Goal: Transaction & Acquisition: Purchase product/service

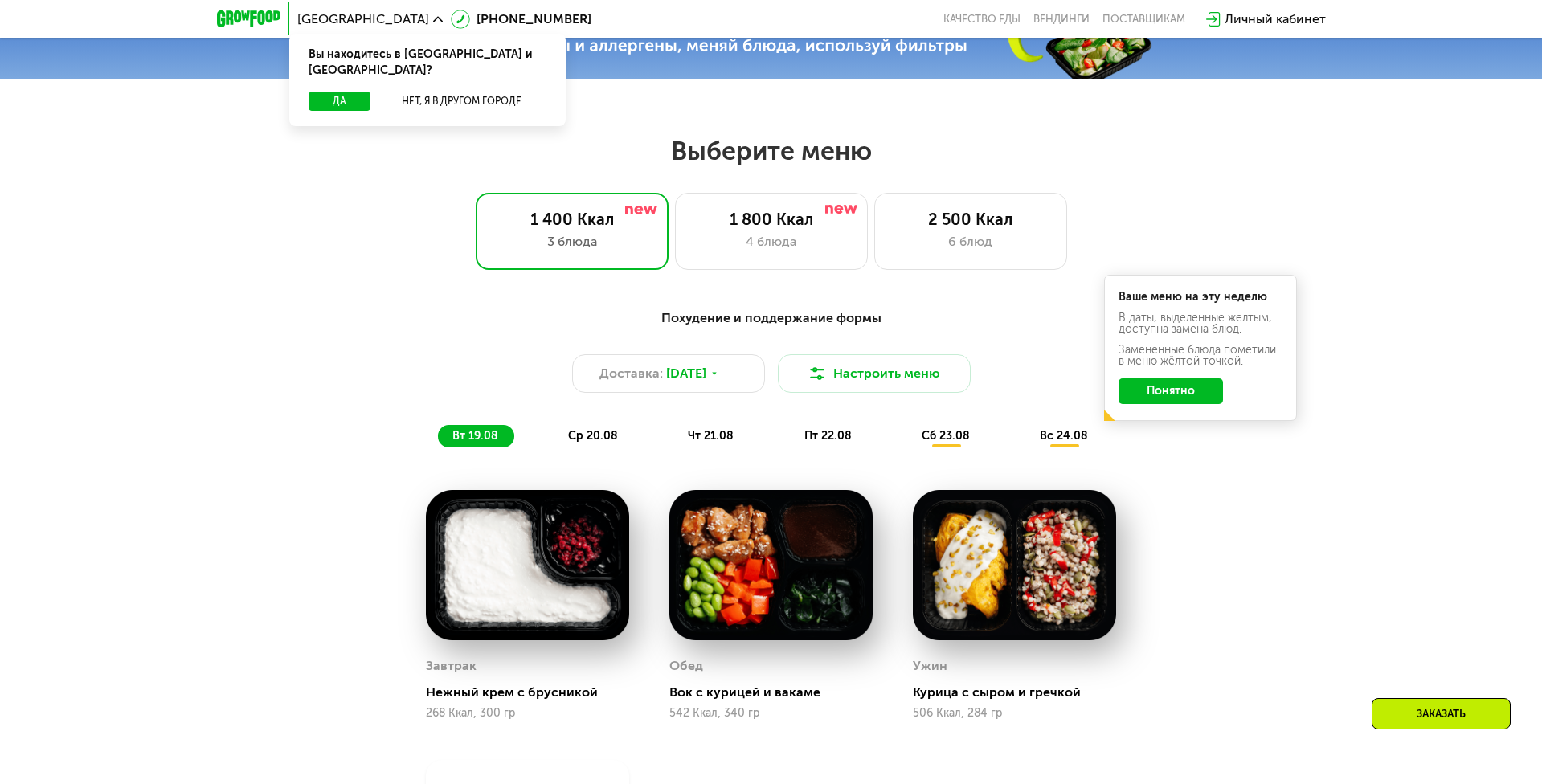
scroll to position [771, 0]
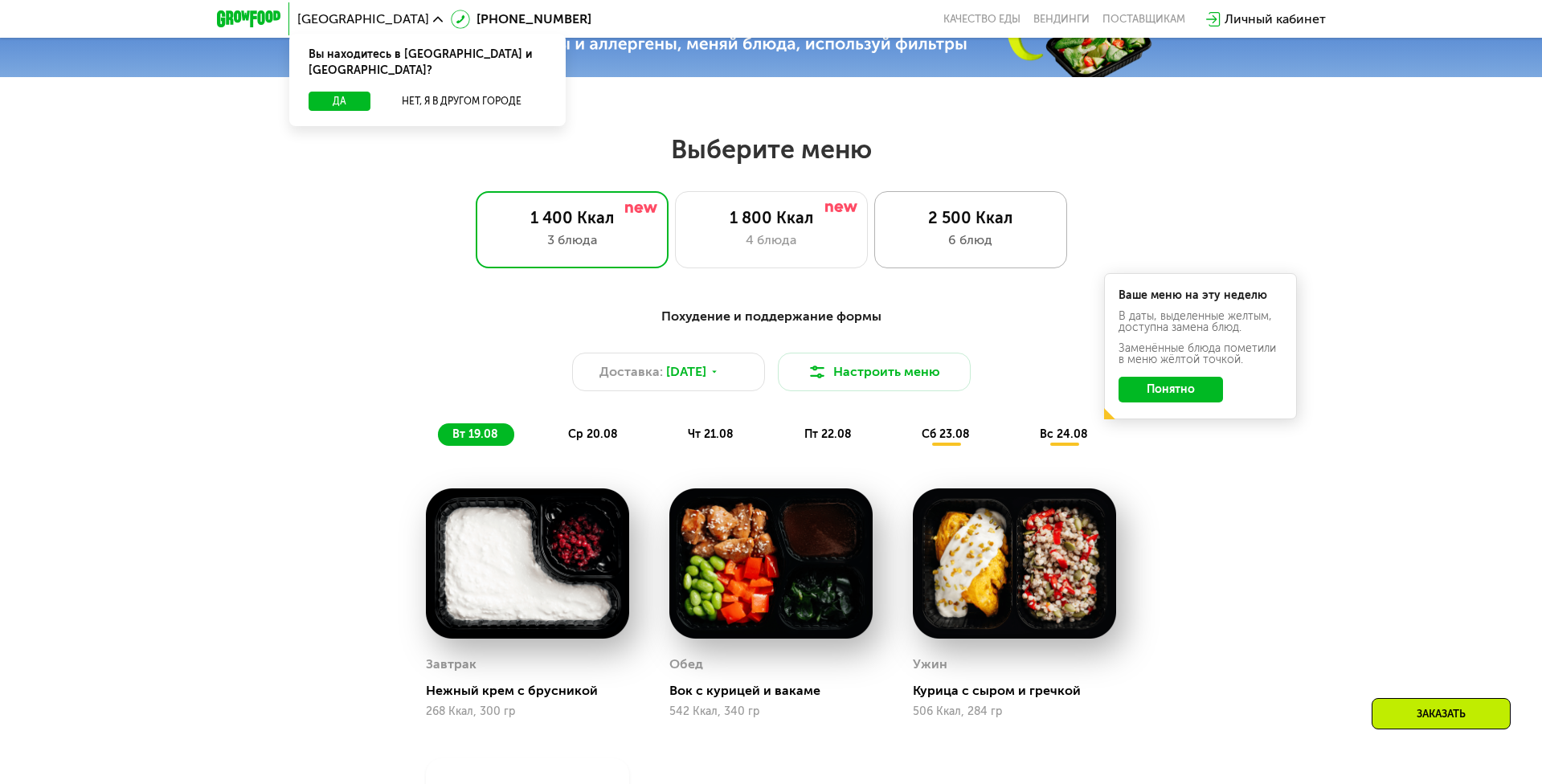
click at [957, 249] on div "6 блюд" at bounding box center [970, 241] width 159 height 20
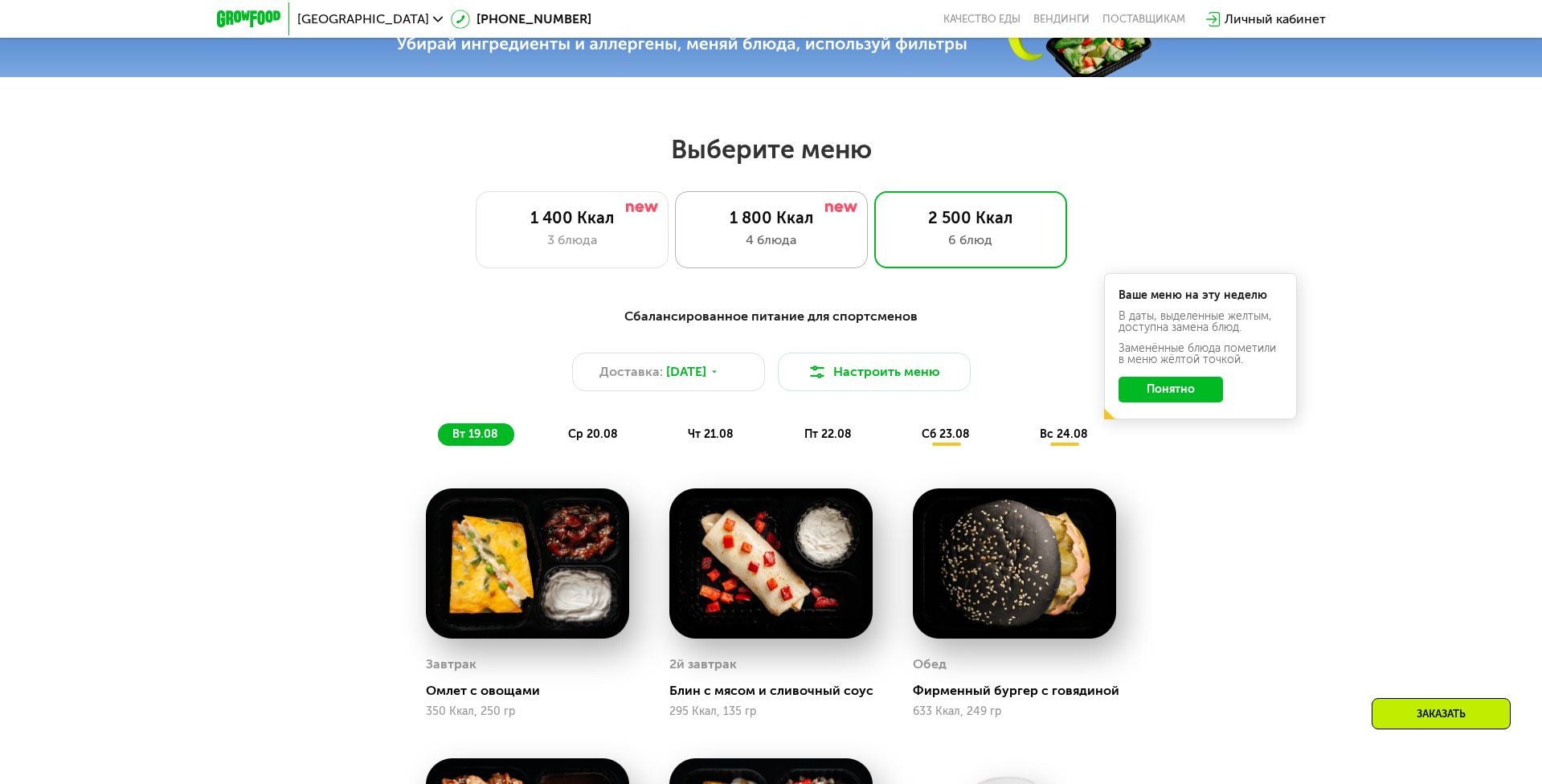
click at [794, 219] on div "1 800 Ккал" at bounding box center [771, 218] width 159 height 20
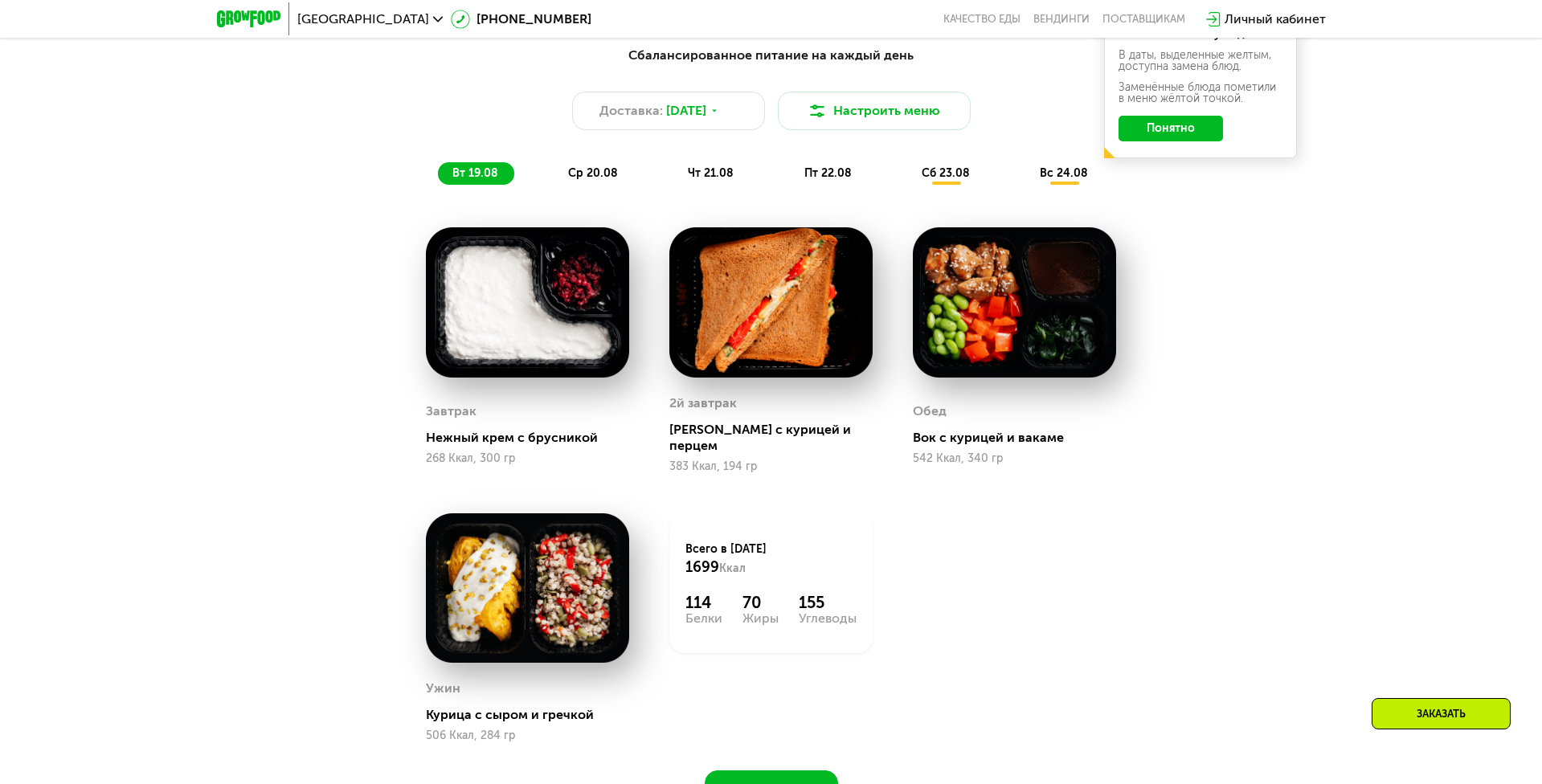
scroll to position [1035, 0]
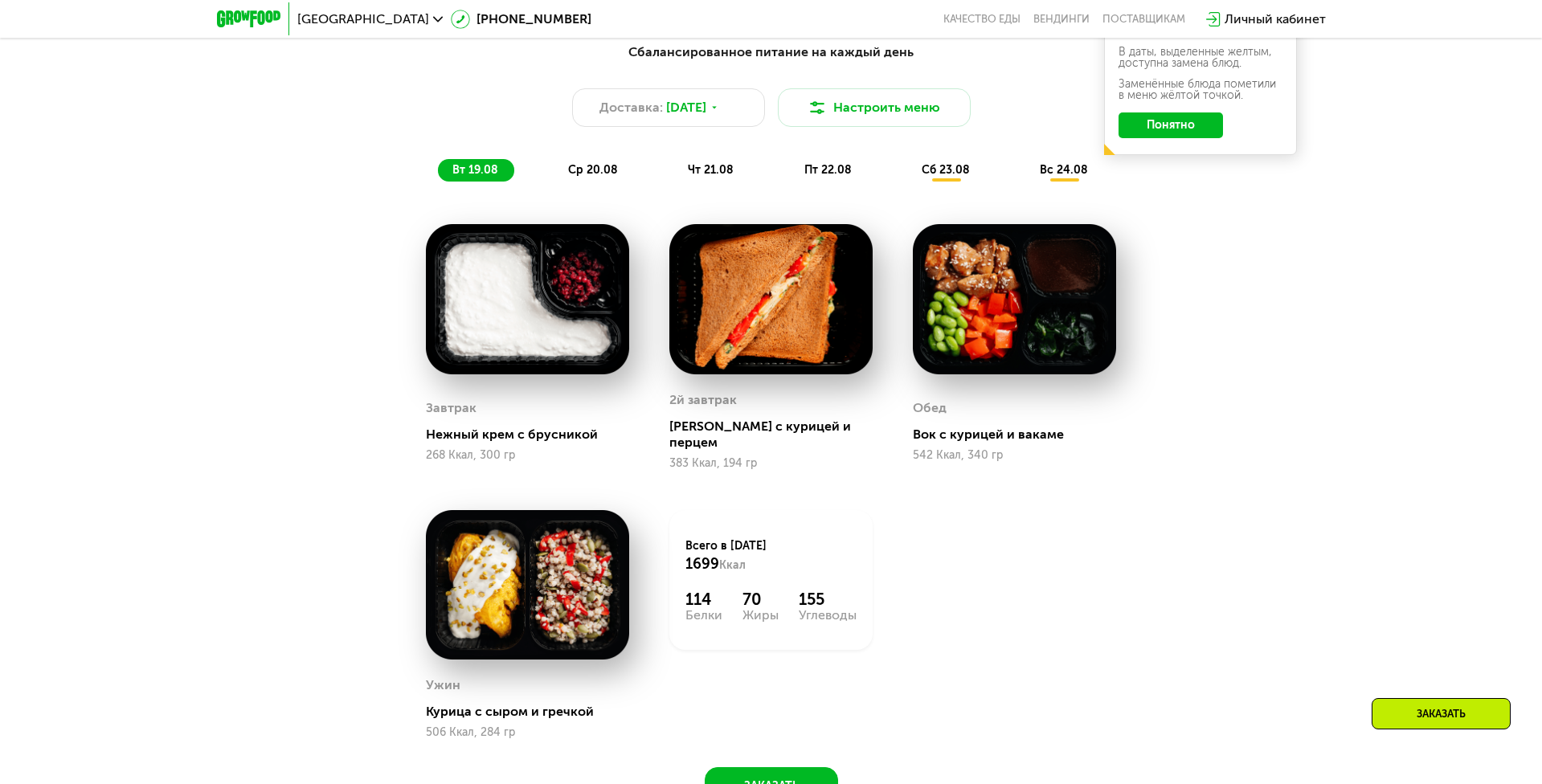
click at [600, 176] on span "ср 20.08" at bounding box center [593, 170] width 49 height 14
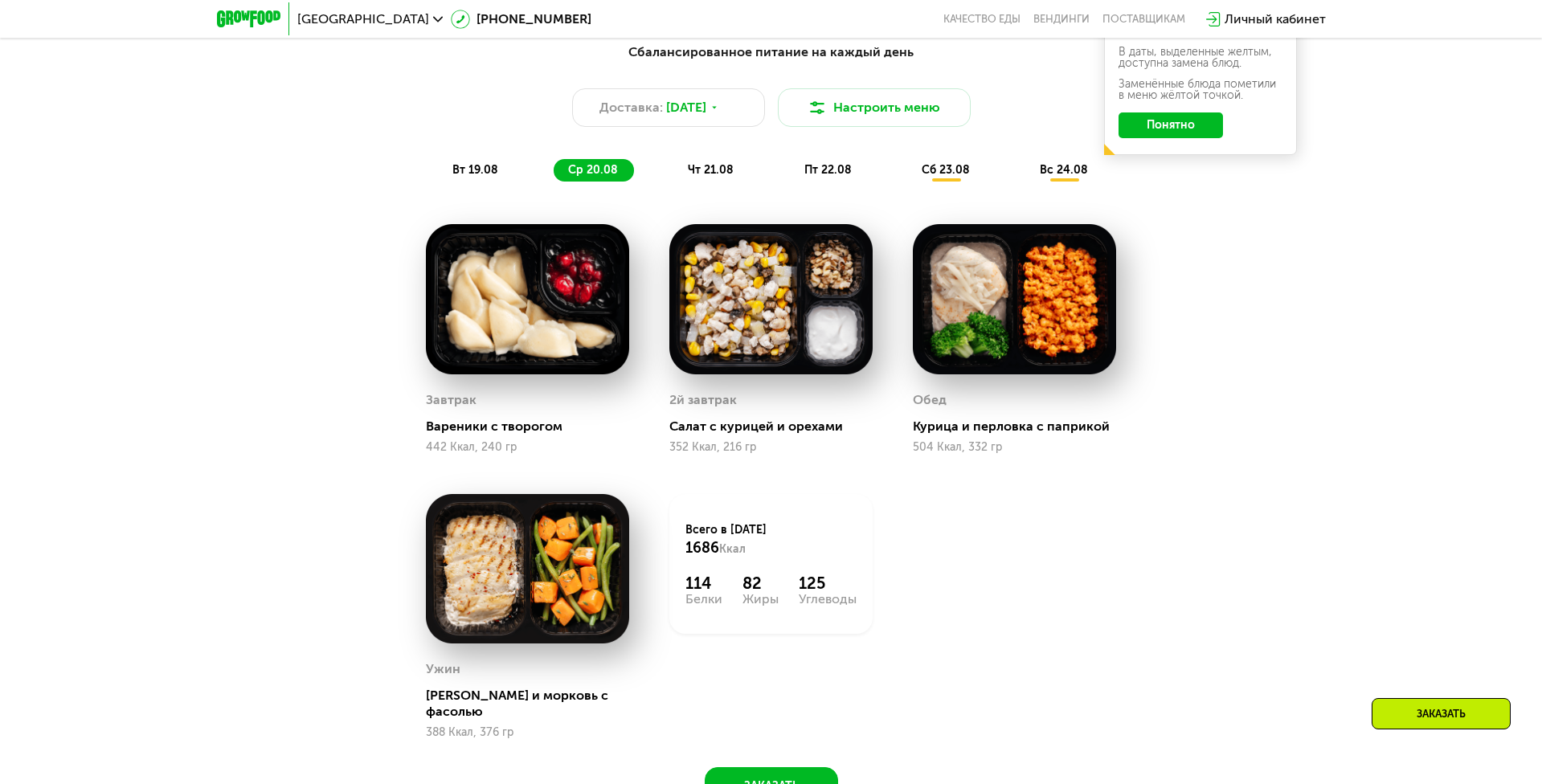
click at [790, 179] on div "чт 21.08" at bounding box center [829, 170] width 78 height 23
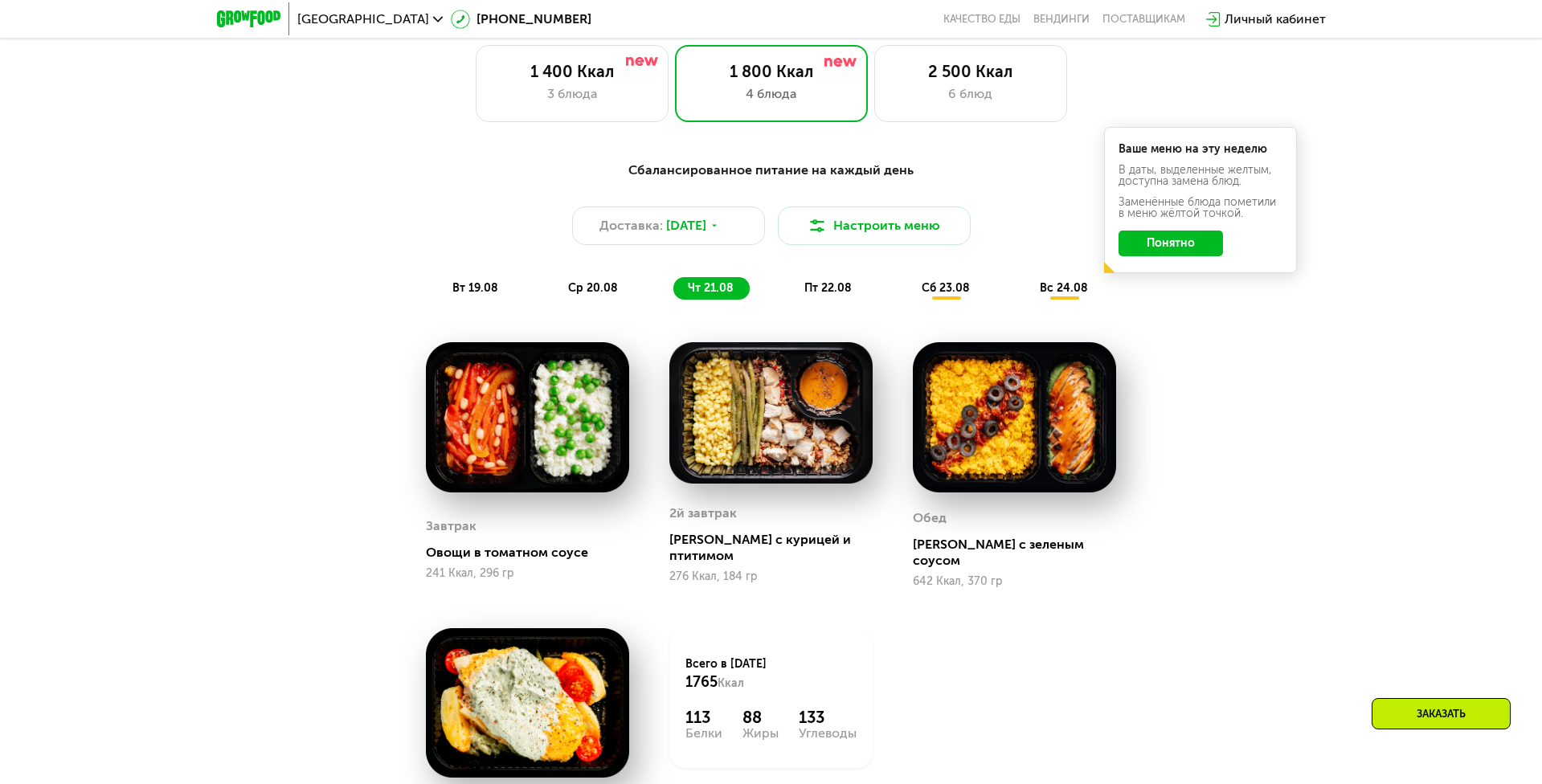
scroll to position [920, 0]
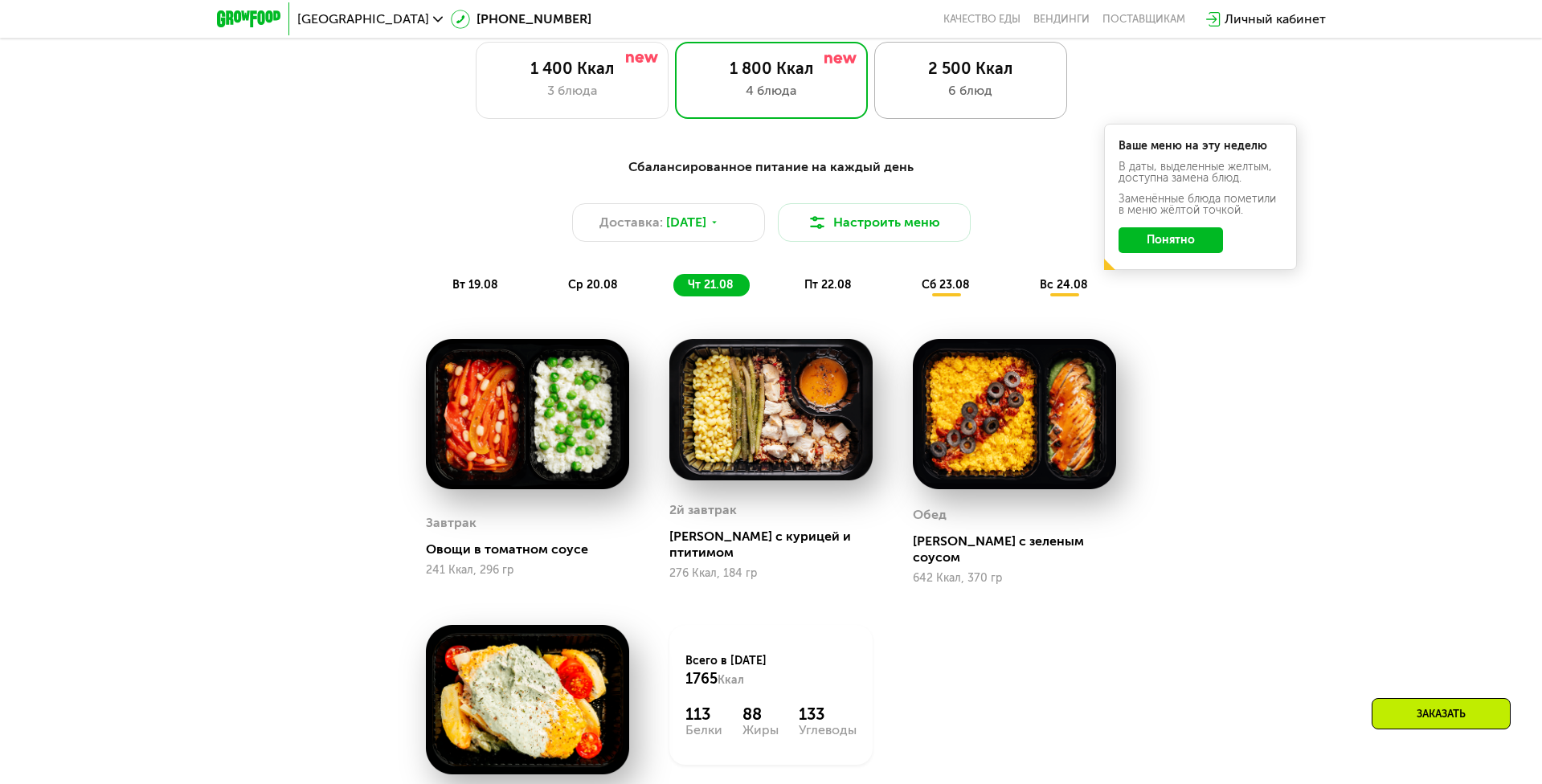
click at [941, 110] on div "2 500 Ккал 6 блюд" at bounding box center [970, 80] width 192 height 77
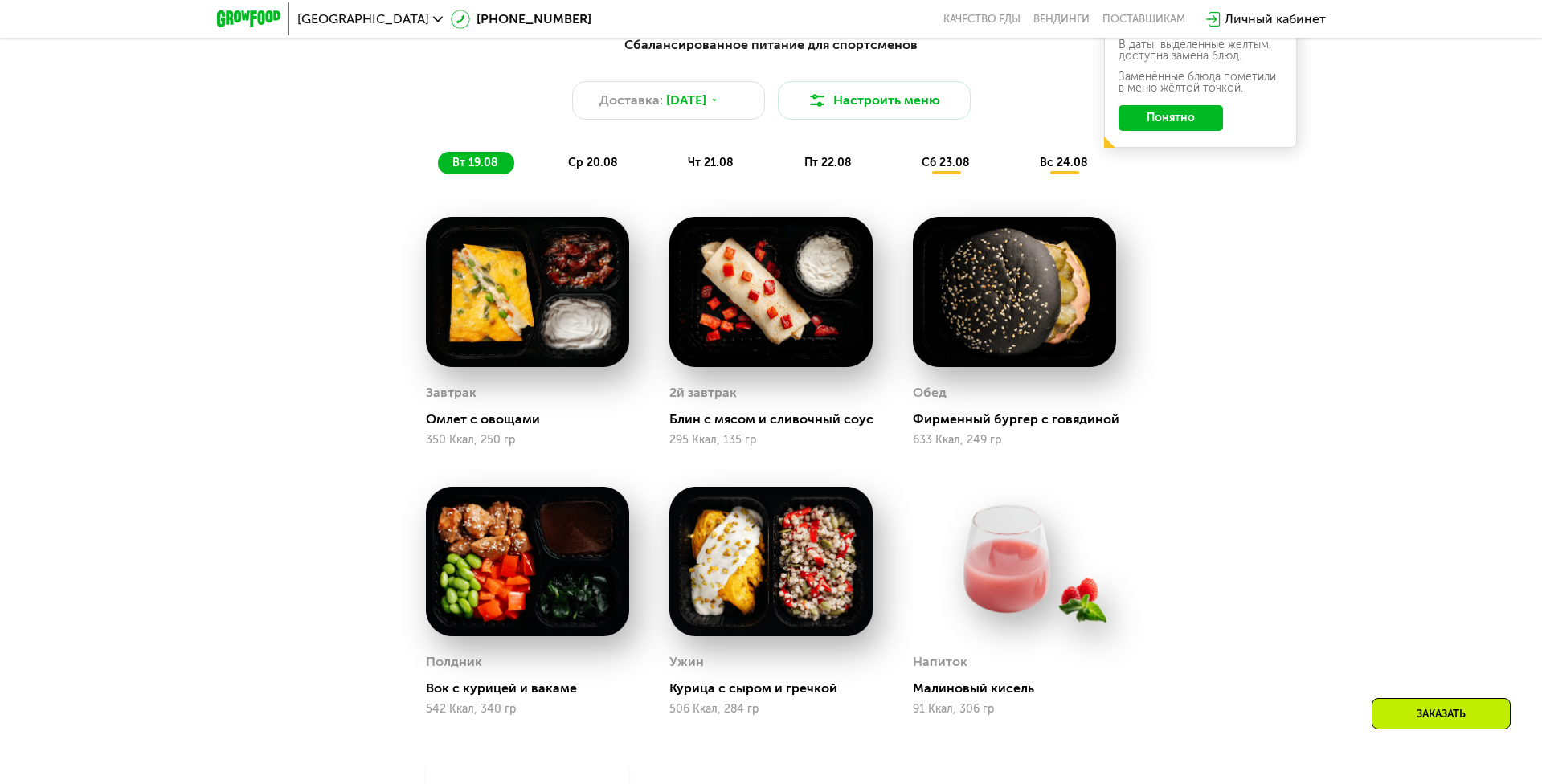
scroll to position [1045, 0]
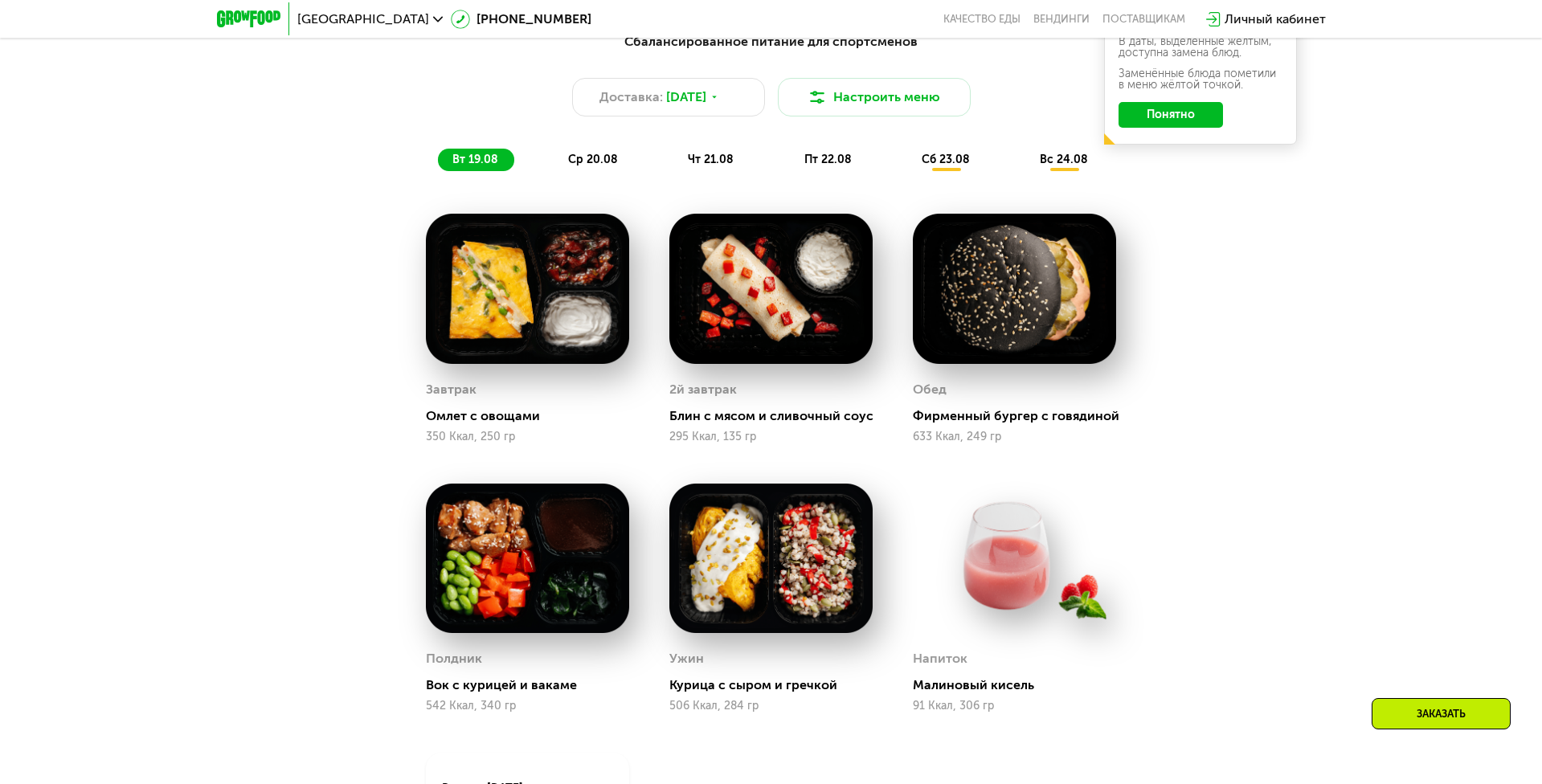
click at [601, 162] on span "ср 20.08" at bounding box center [593, 160] width 49 height 14
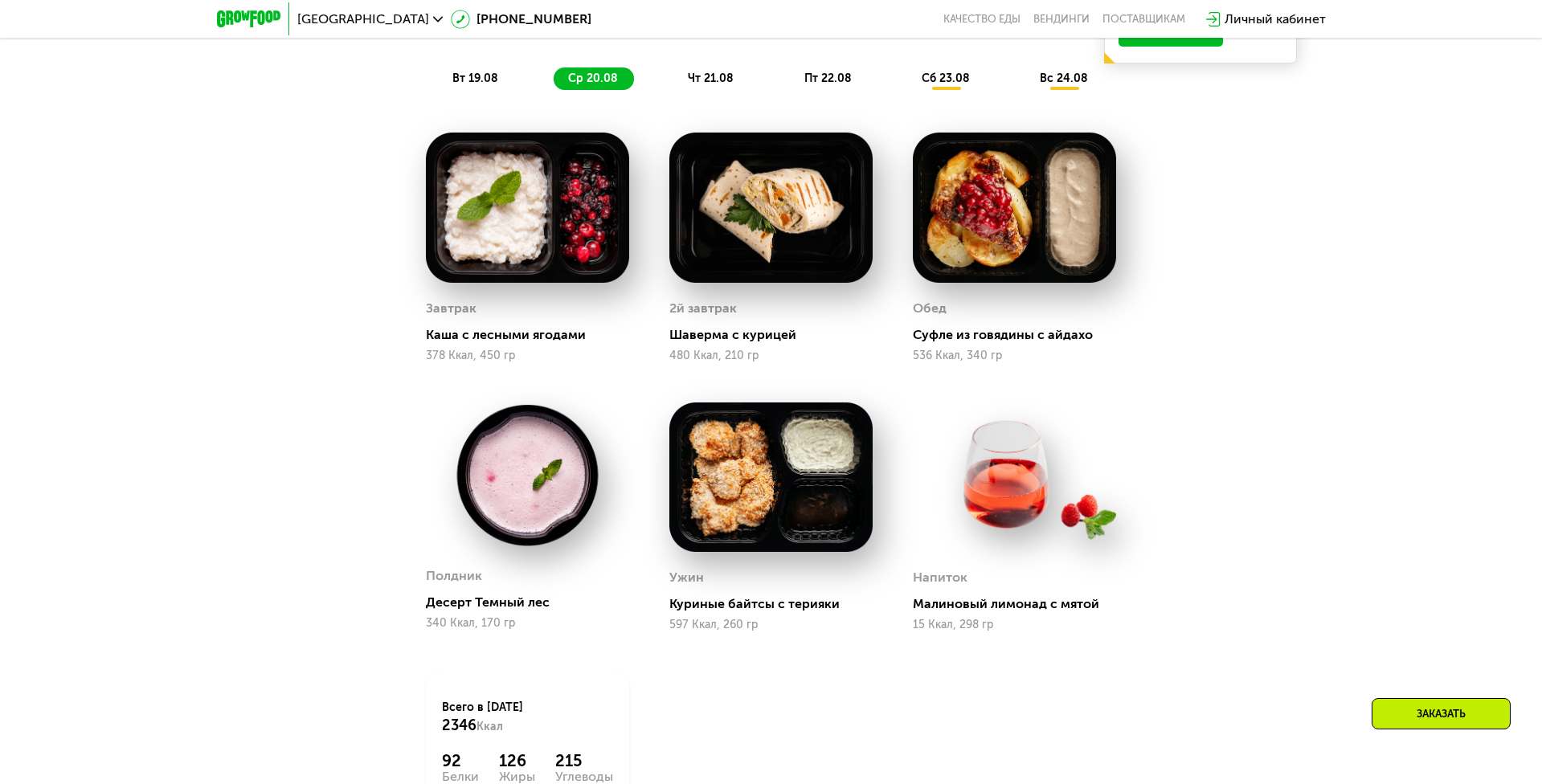
scroll to position [1122, 0]
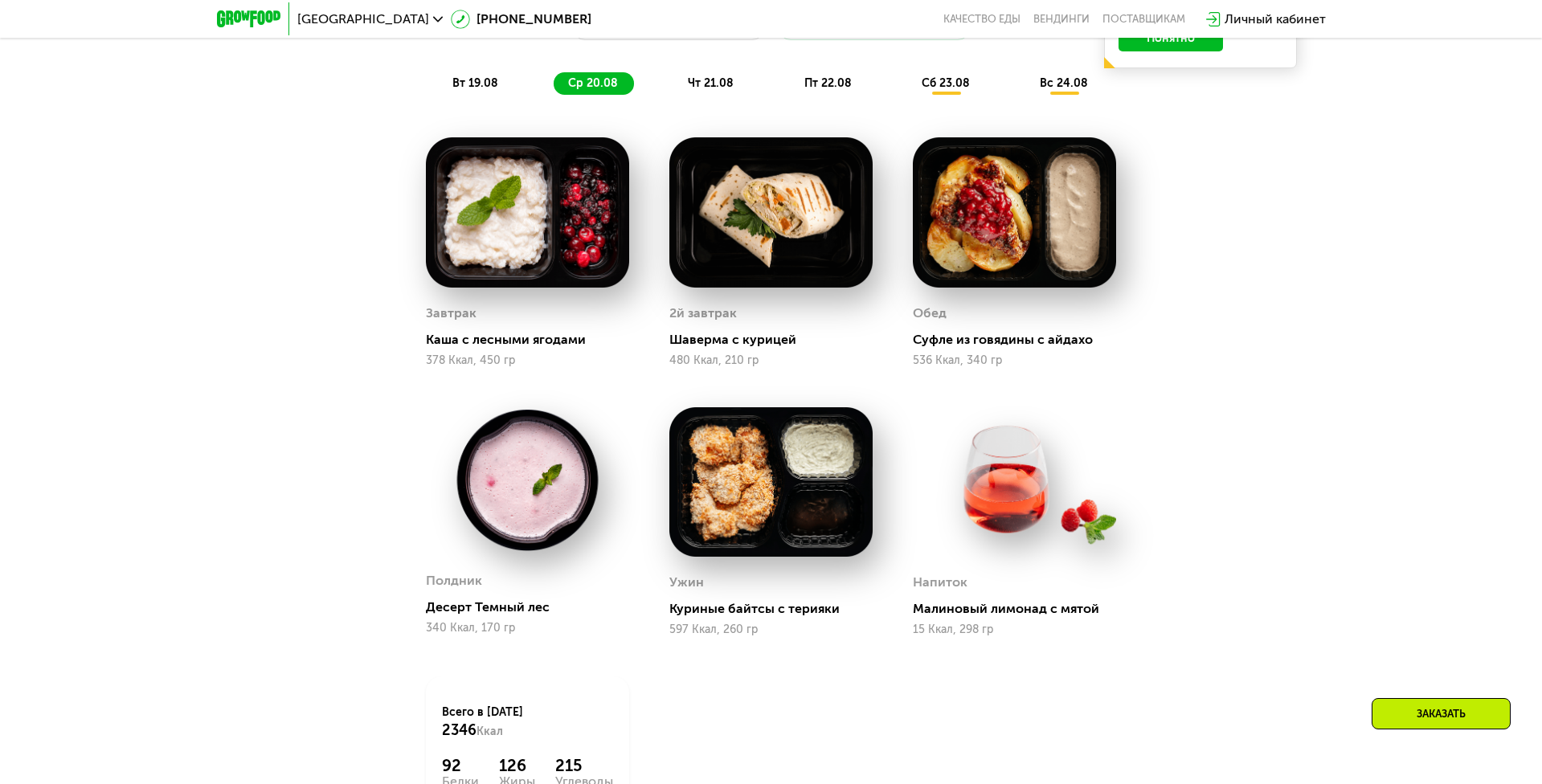
click at [707, 83] on span "чт 21.08" at bounding box center [710, 83] width 45 height 14
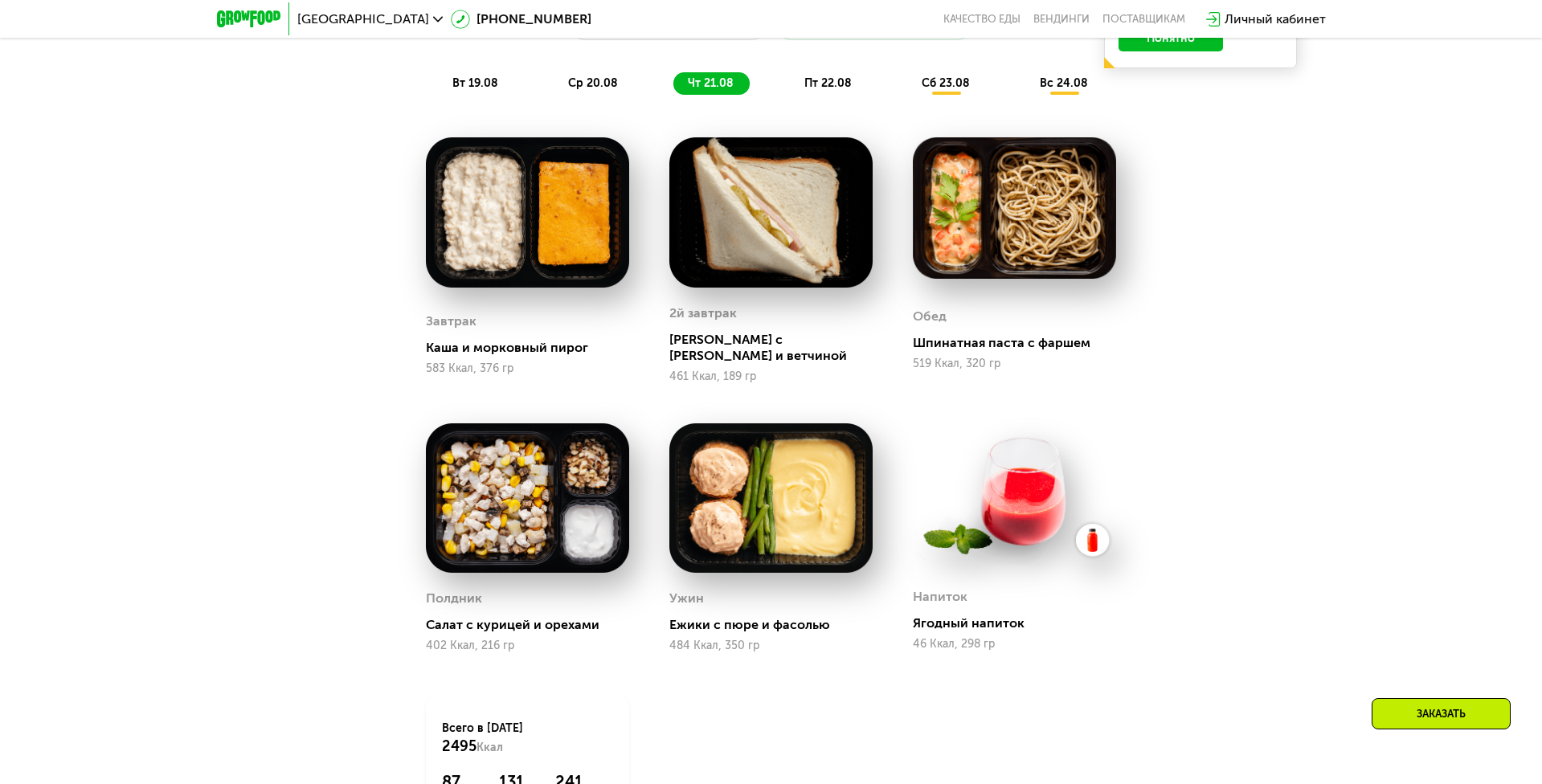
click at [815, 86] on span "пт 22.08" at bounding box center [828, 83] width 47 height 14
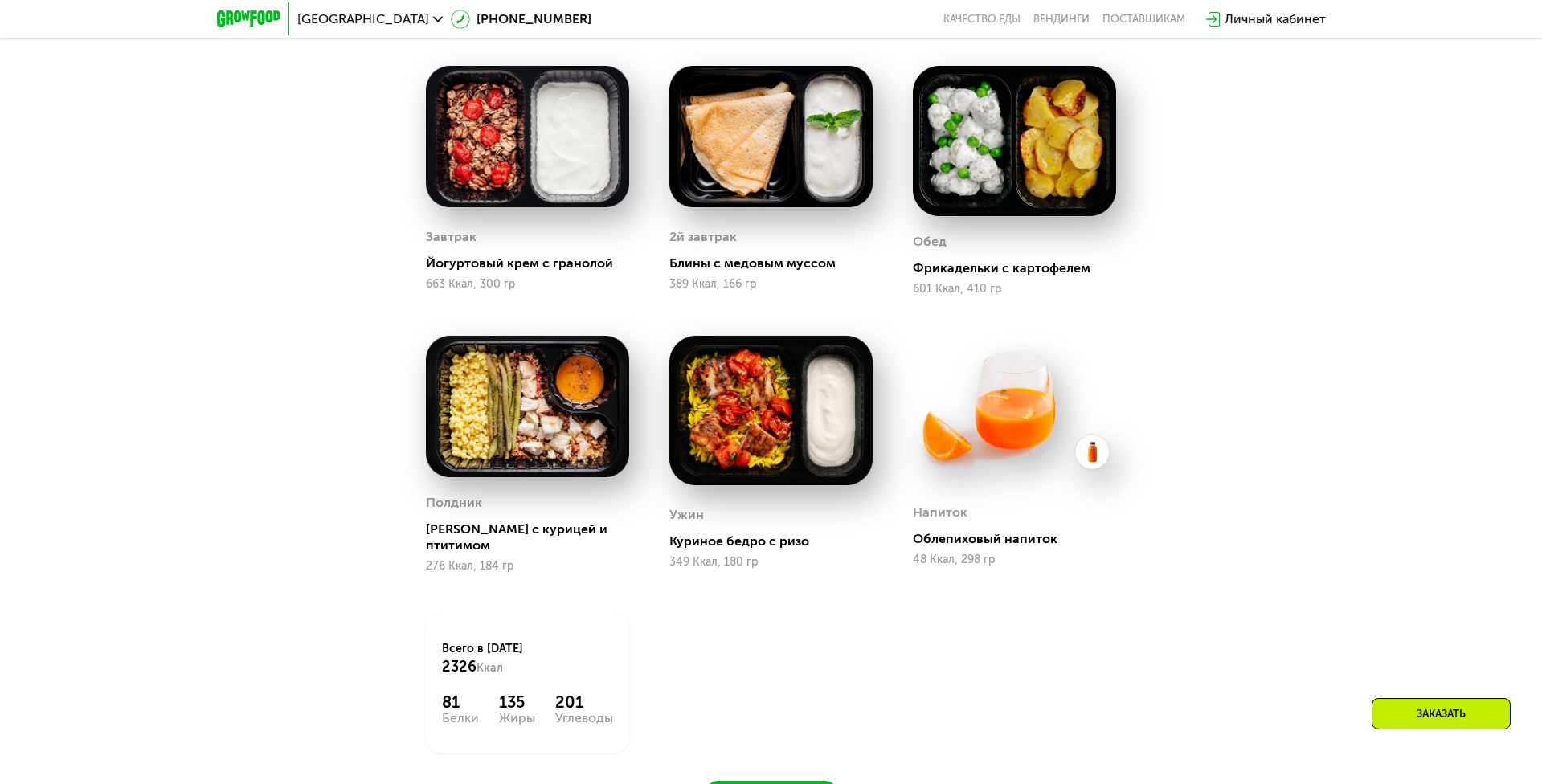
scroll to position [1341, 0]
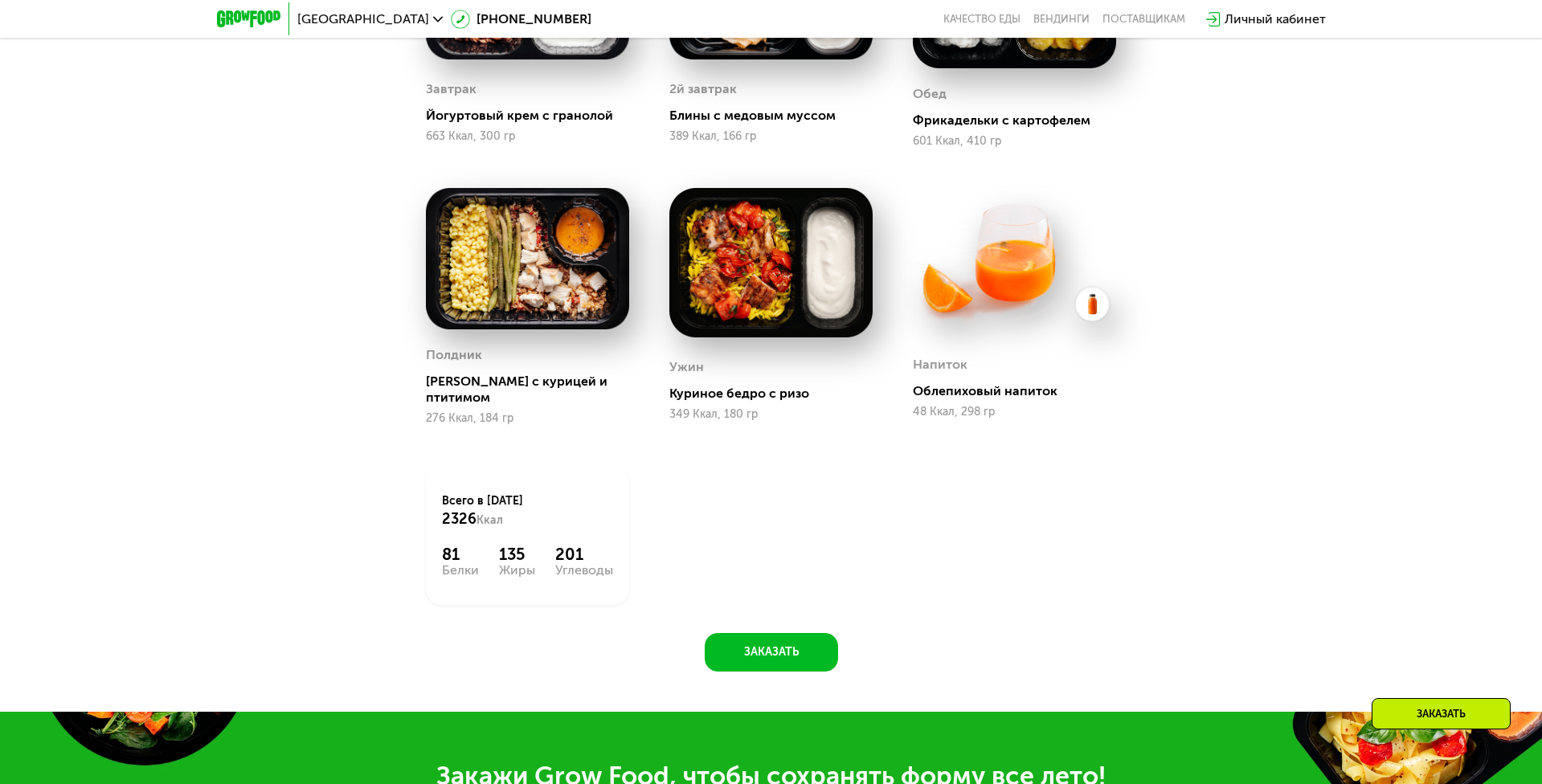
drag, startPoint x: 445, startPoint y: 549, endPoint x: 624, endPoint y: 569, distance: 180.1
click at [624, 569] on div "Всего в [DATE] 2326 Ккал 81 Белки 135 Жиры 201 Углеводы" at bounding box center [528, 535] width 203 height 140
drag, startPoint x: 604, startPoint y: 567, endPoint x: 550, endPoint y: 545, distance: 58.3
click at [550, 545] on div "81 Белки 135 Жиры 201 Углеводы" at bounding box center [527, 560] width 171 height 33
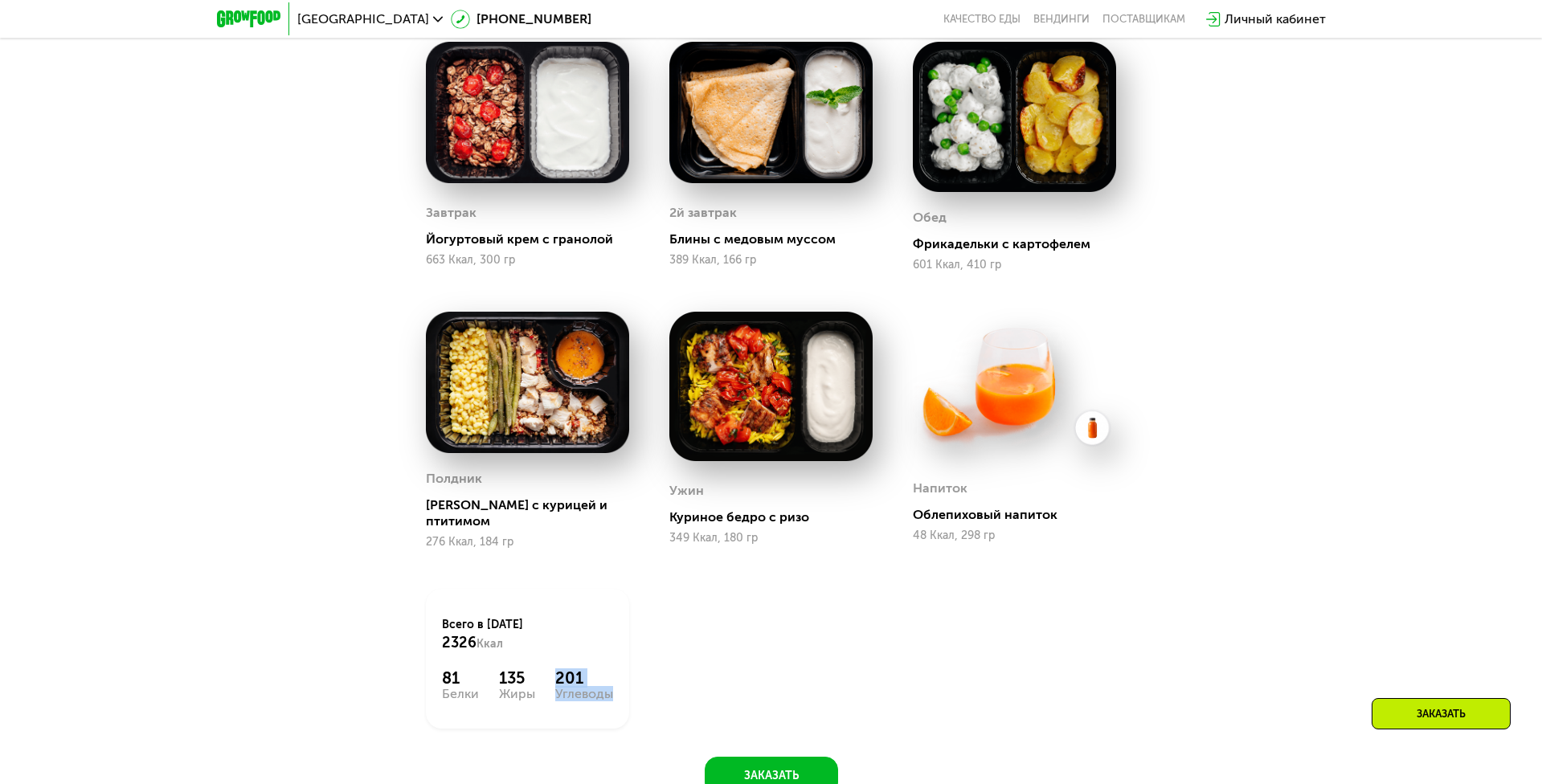
scroll to position [1026, 0]
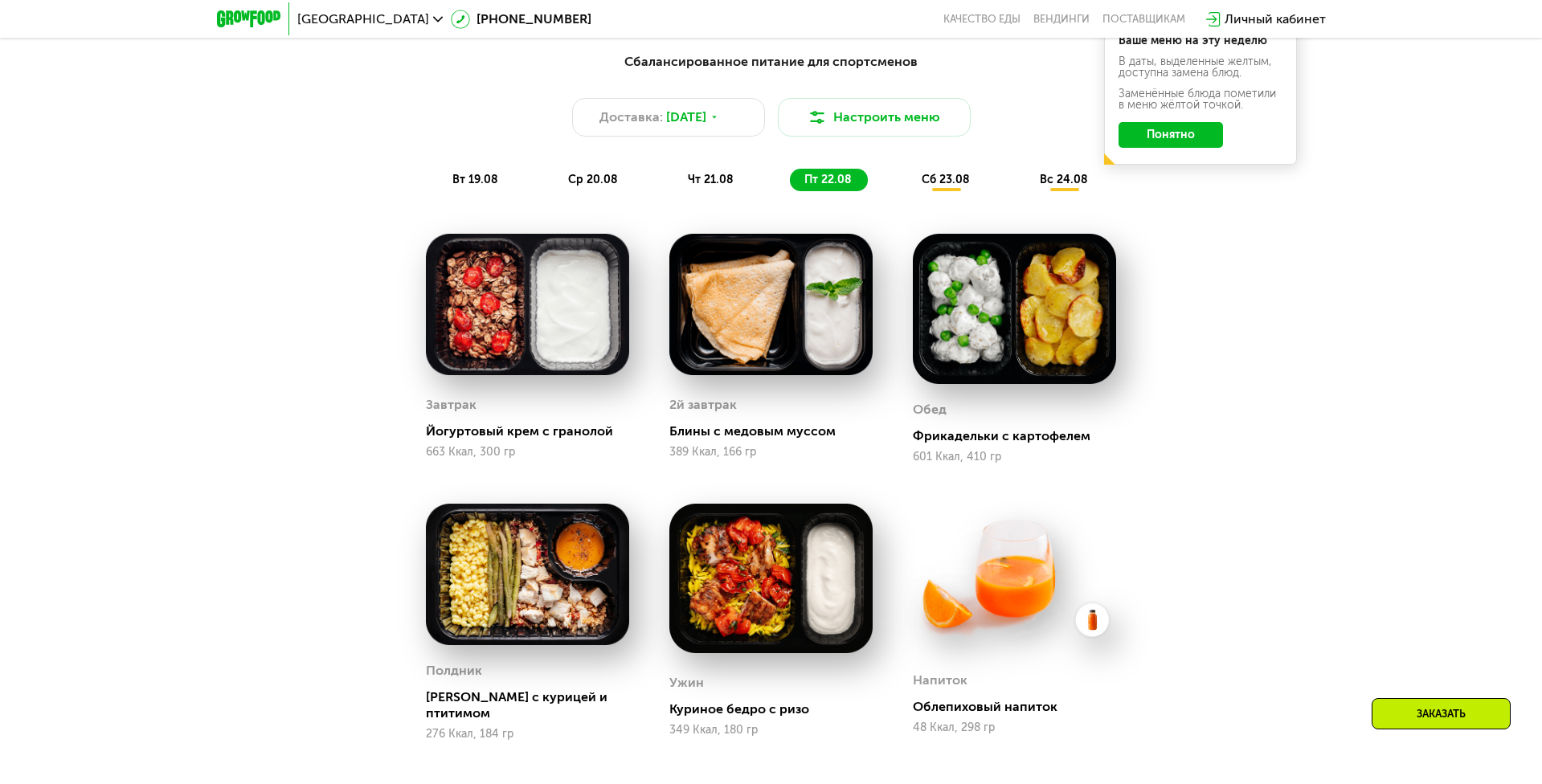
click at [948, 180] on span "сб 23.08" at bounding box center [945, 179] width 48 height 14
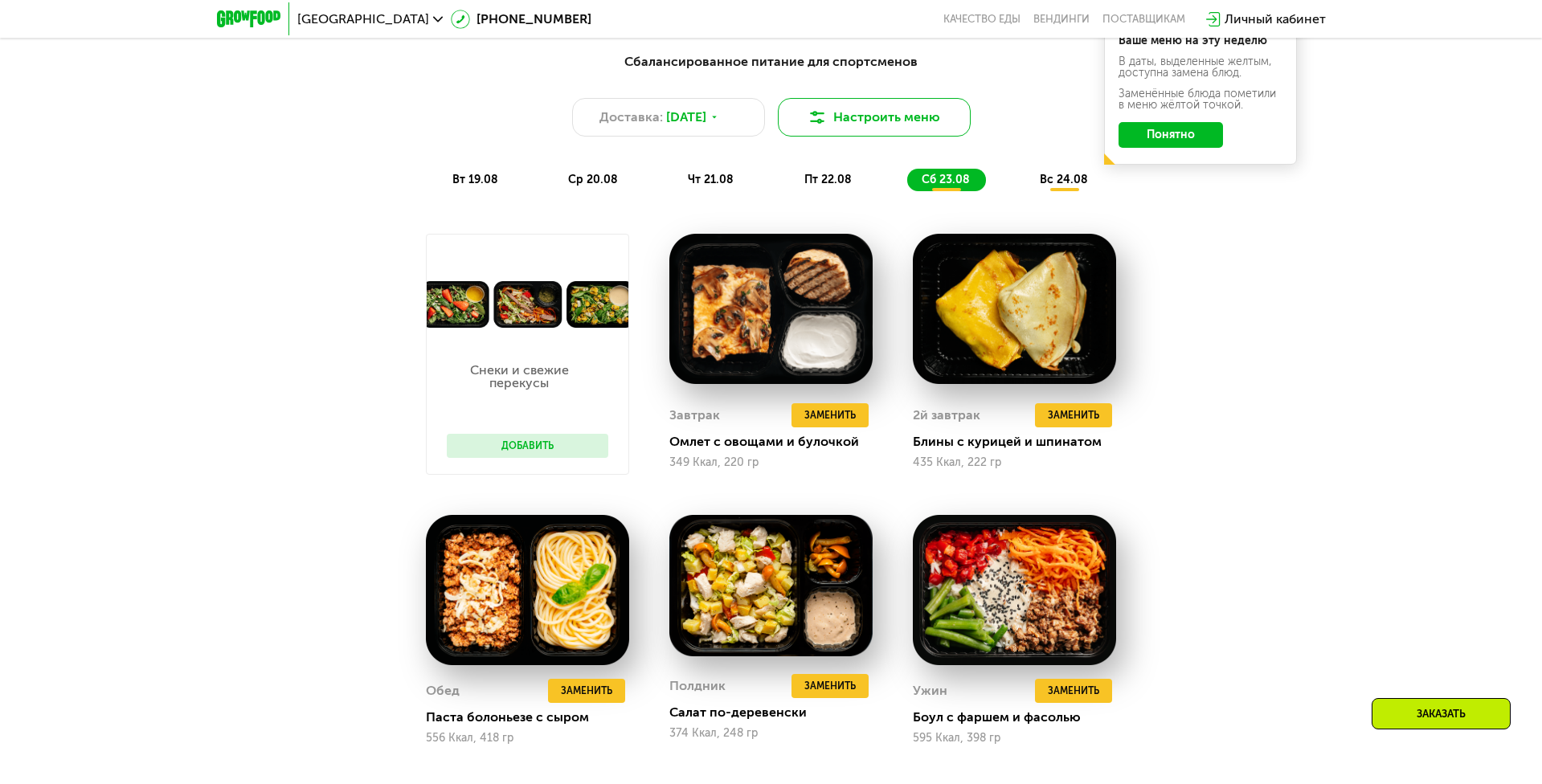
click at [857, 107] on button "Настроить меню" at bounding box center [873, 116] width 192 height 38
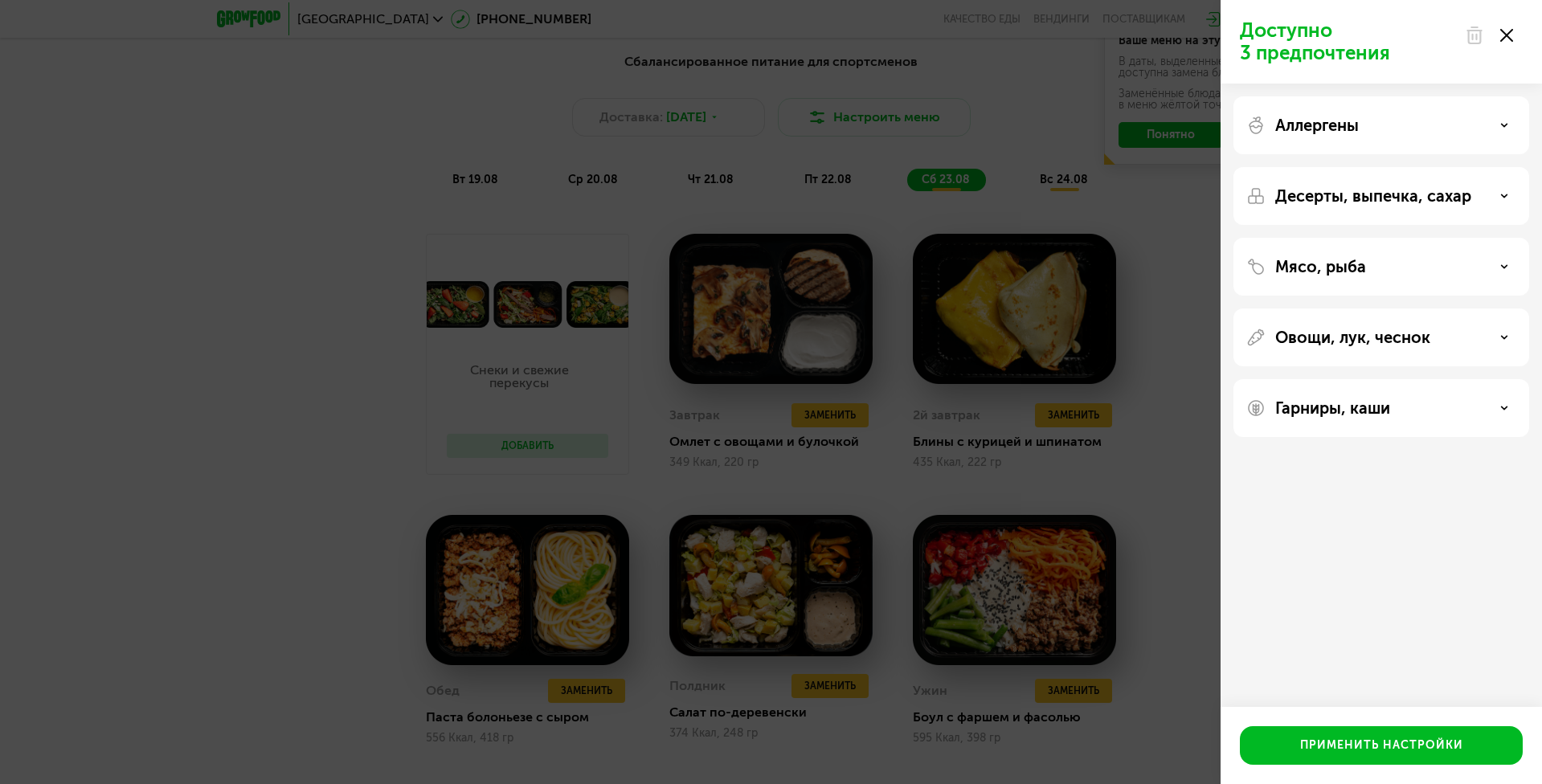
click at [1031, 281] on div "Доступно 3 предпочтения Аллергены Десерты, выпечка, сахар Мясо, рыба Овощи, лук…" at bounding box center [771, 392] width 1542 height 784
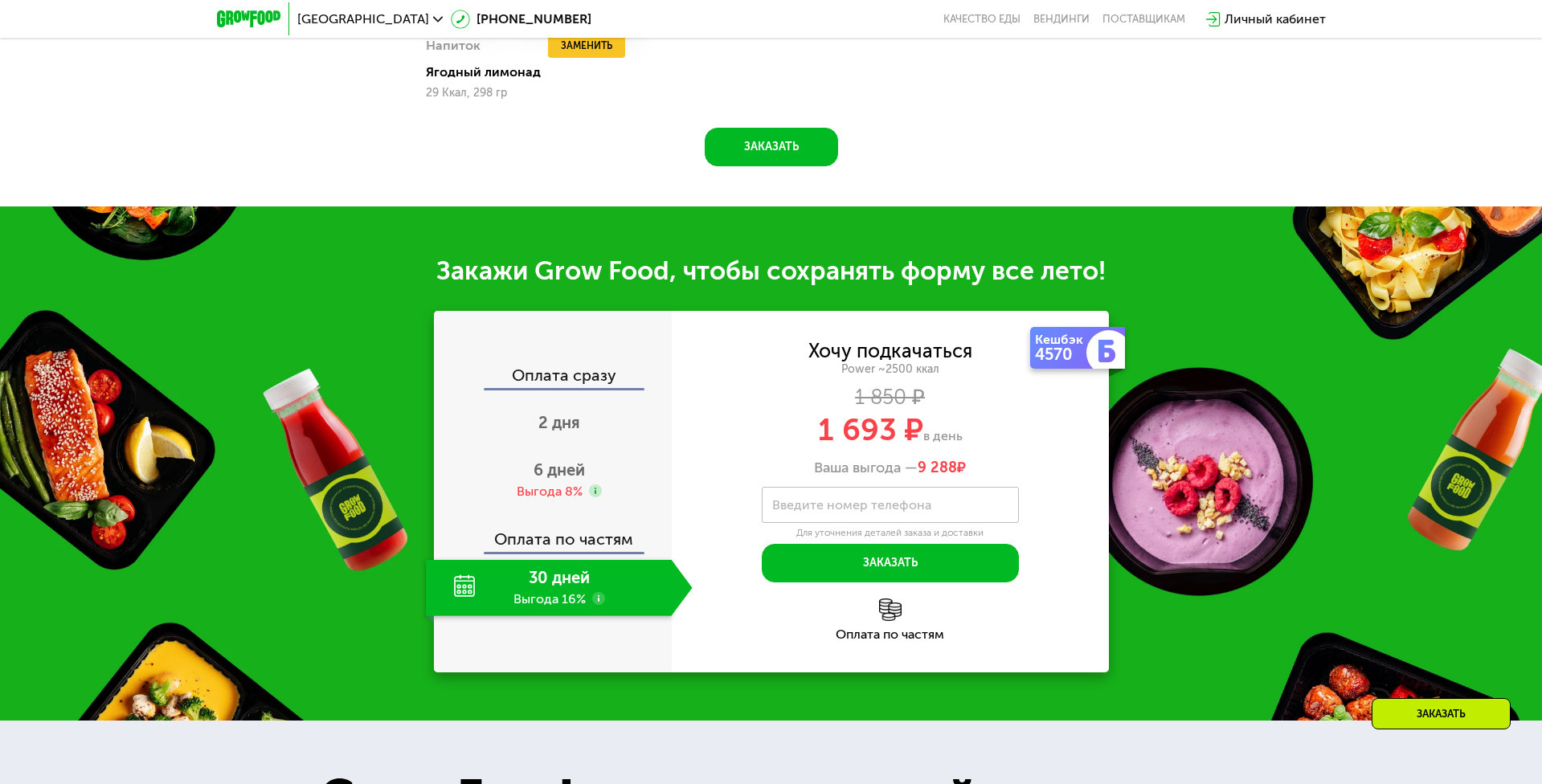
scroll to position [1938, 0]
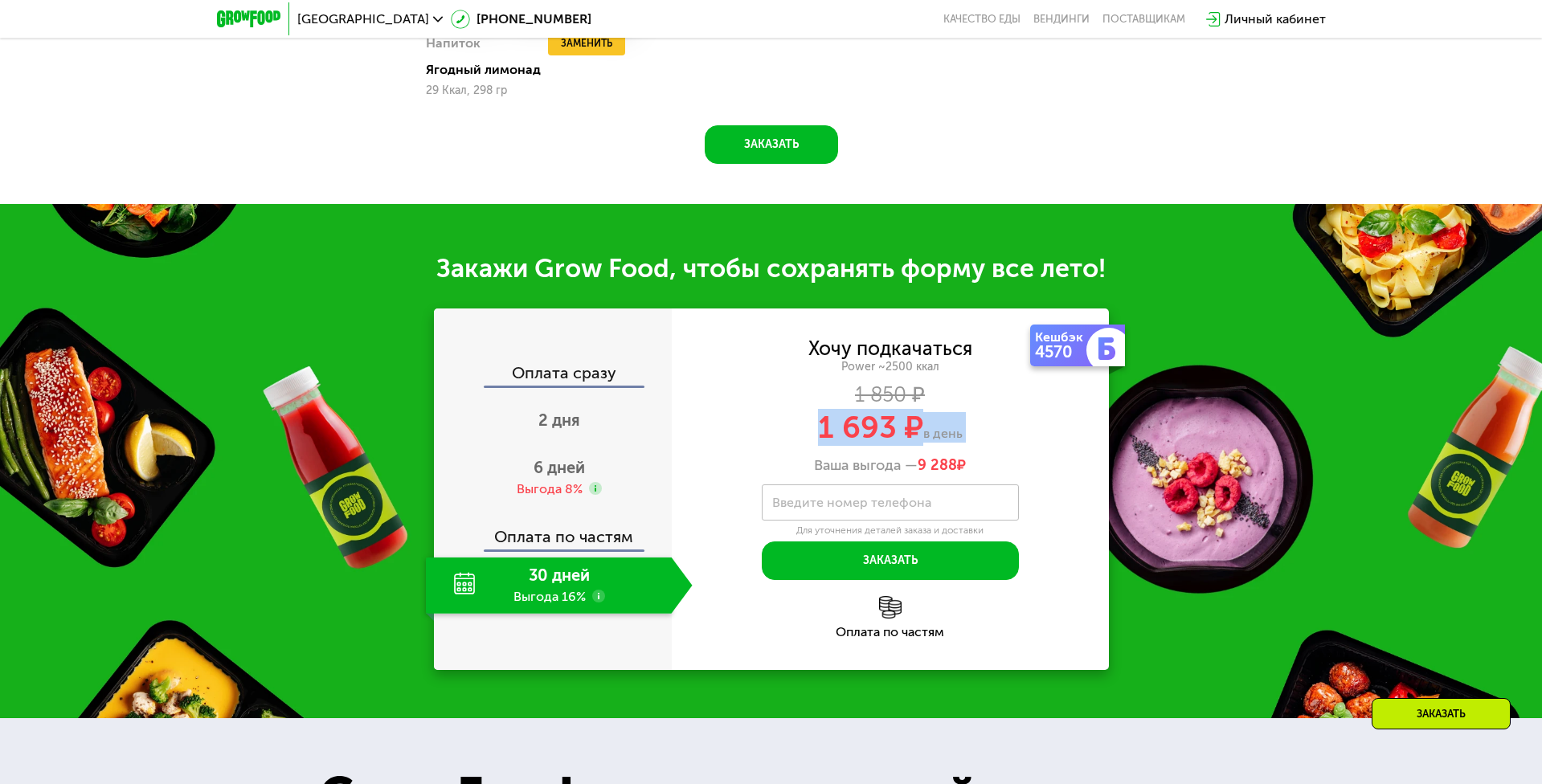
drag, startPoint x: 817, startPoint y: 425, endPoint x: 984, endPoint y: 446, distance: 168.3
click at [984, 446] on div "Хочу подкачаться Power ~2500 ккал 1 850 ₽ 1 693 ₽ в день Ваша выгода — 9 288 ₽" at bounding box center [890, 406] width 437 height 135
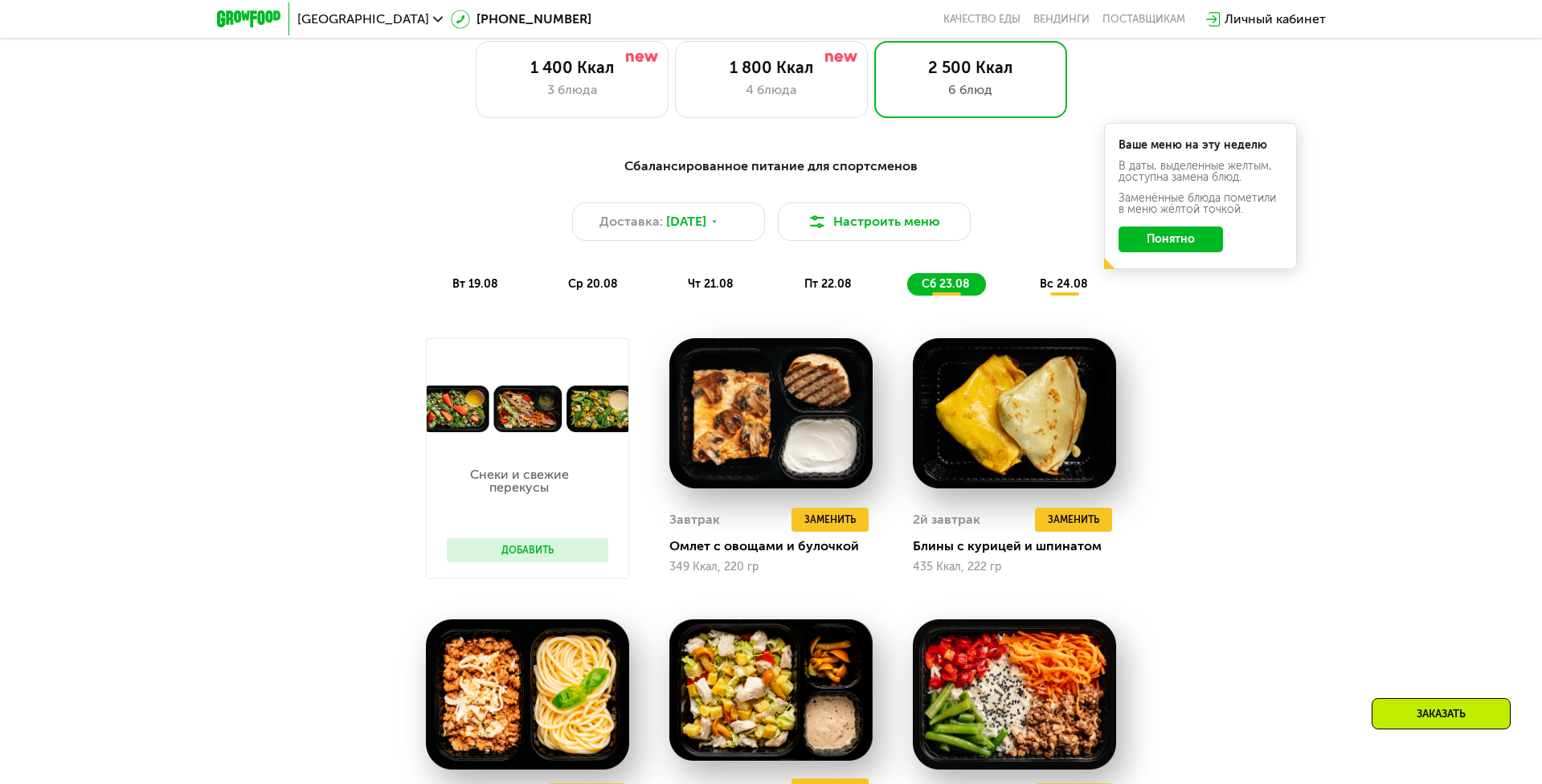
scroll to position [891, 0]
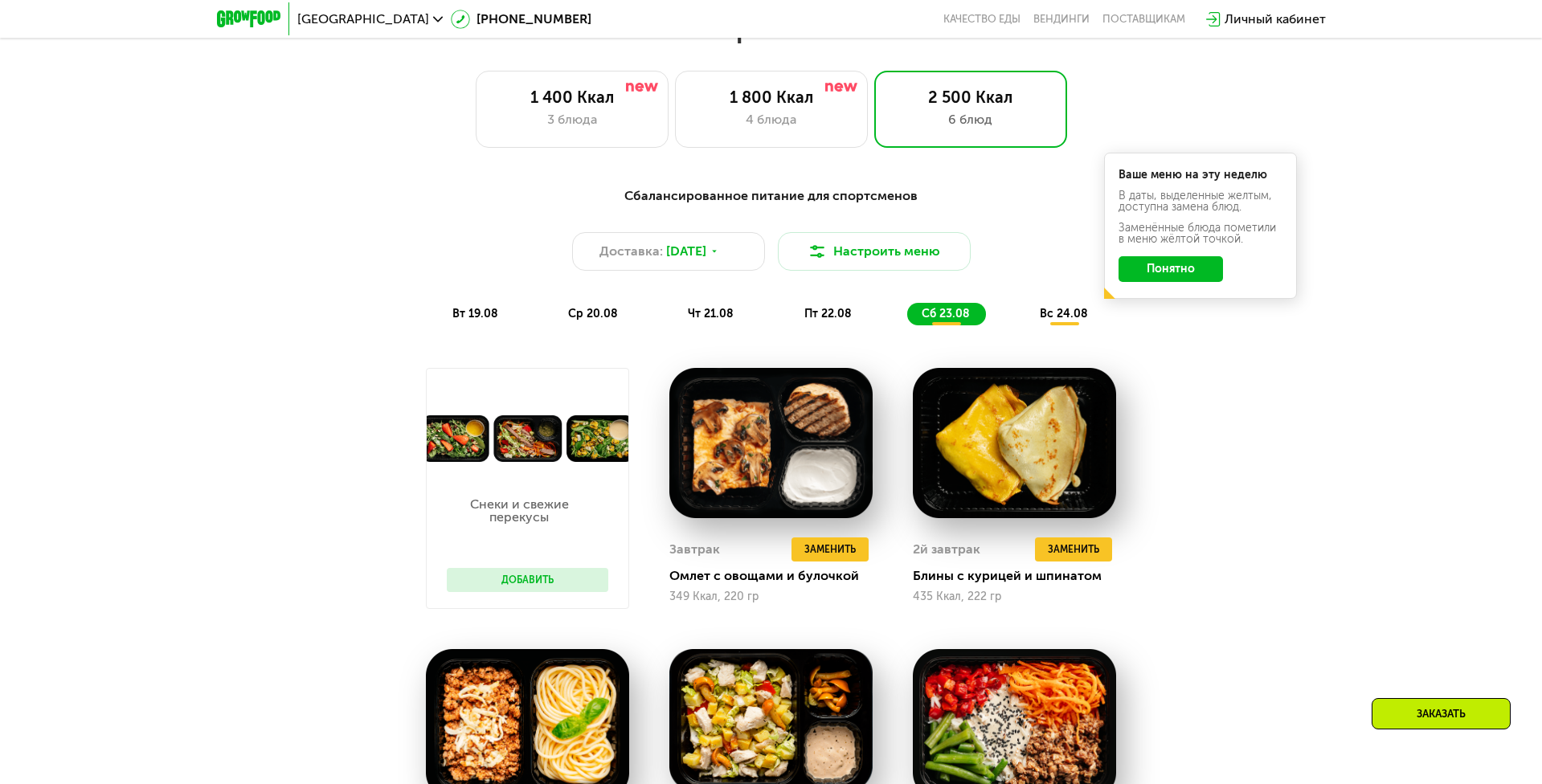
click at [1065, 318] on span "вс 24.08" at bounding box center [1064, 314] width 48 height 14
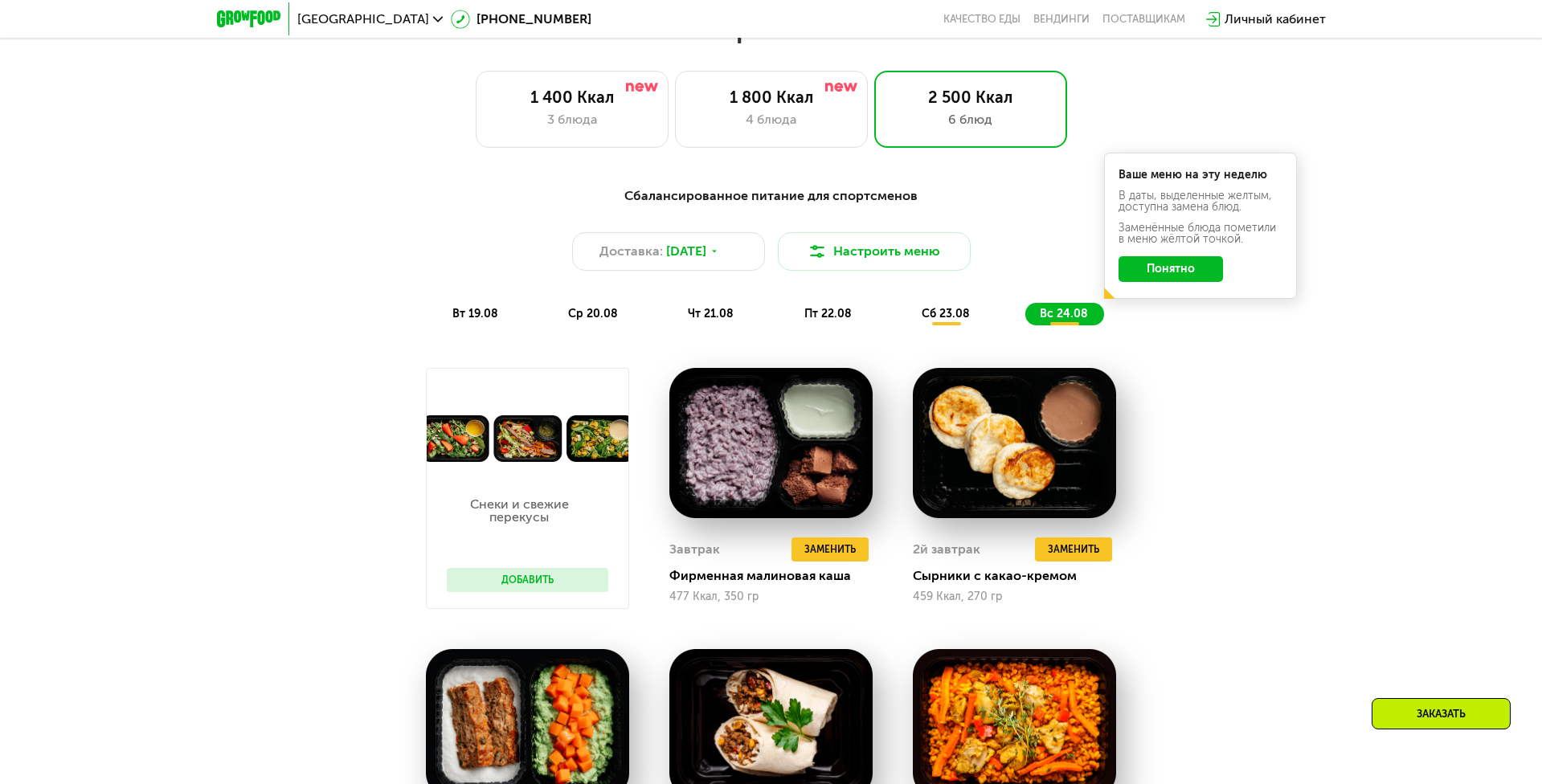
click at [483, 313] on span "вт 19.08" at bounding box center [475, 314] width 45 height 14
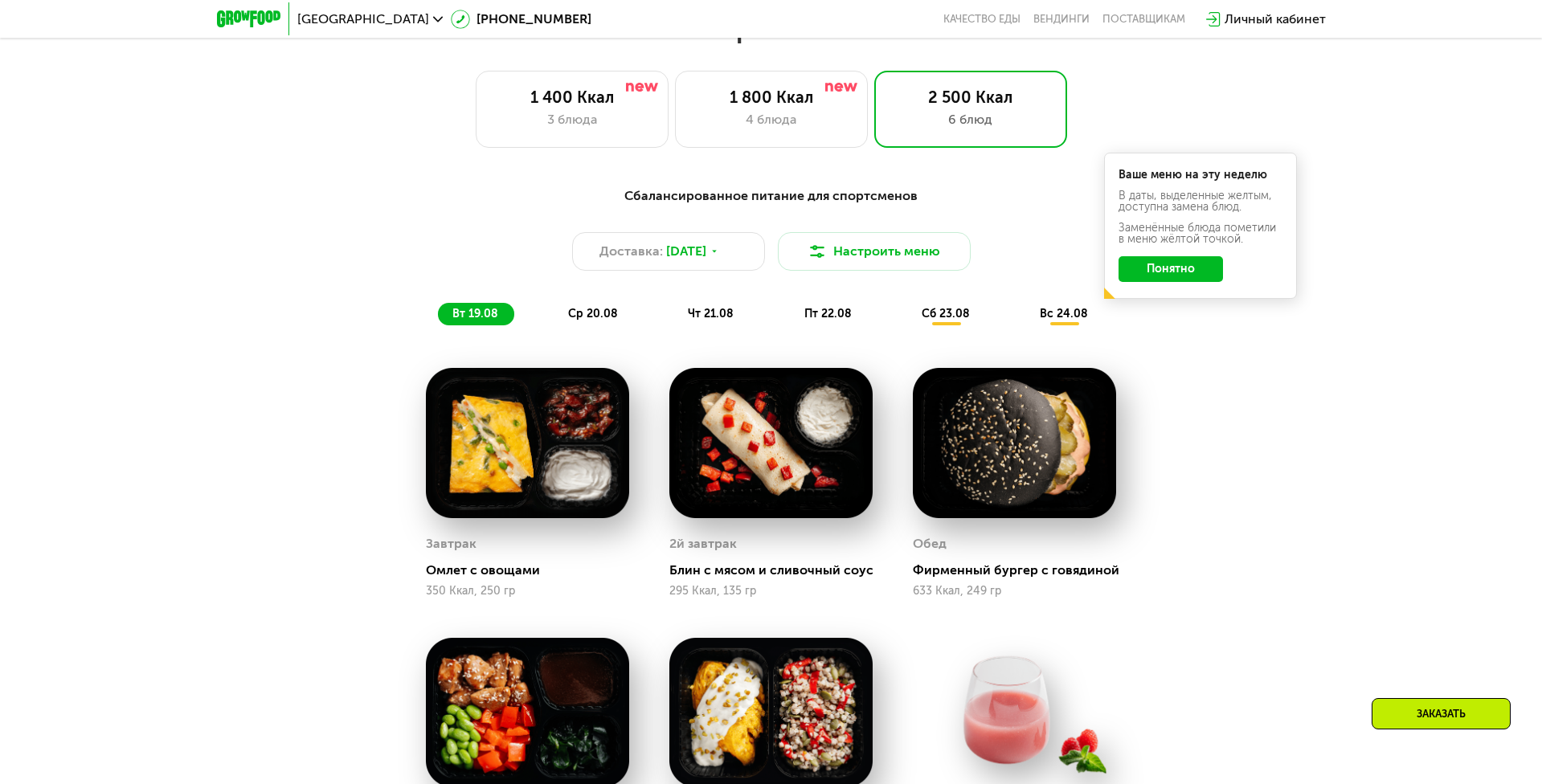
click at [603, 316] on span "ср 20.08" at bounding box center [593, 314] width 49 height 14
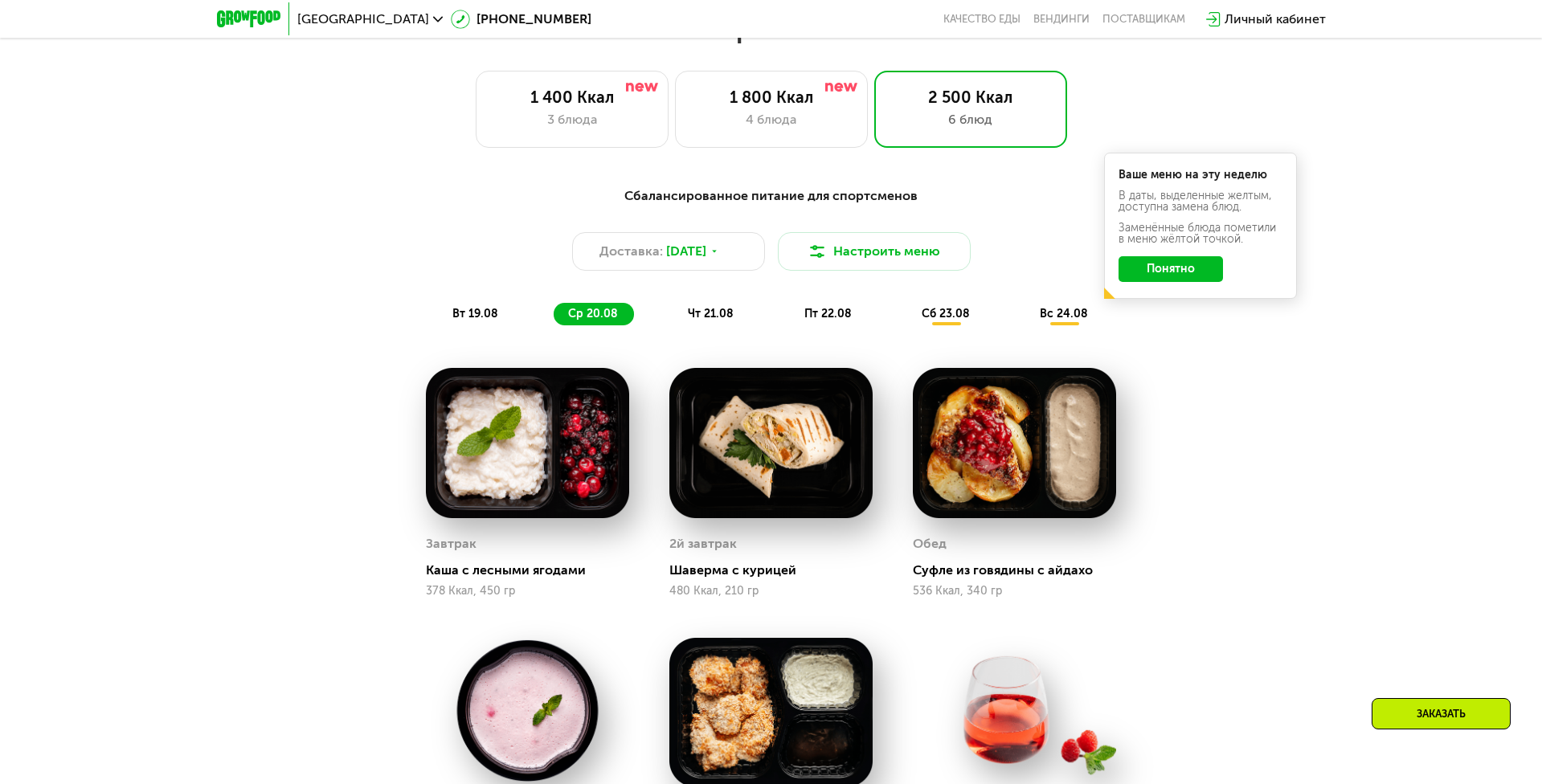
click at [790, 321] on div "чт 21.08" at bounding box center [829, 314] width 78 height 23
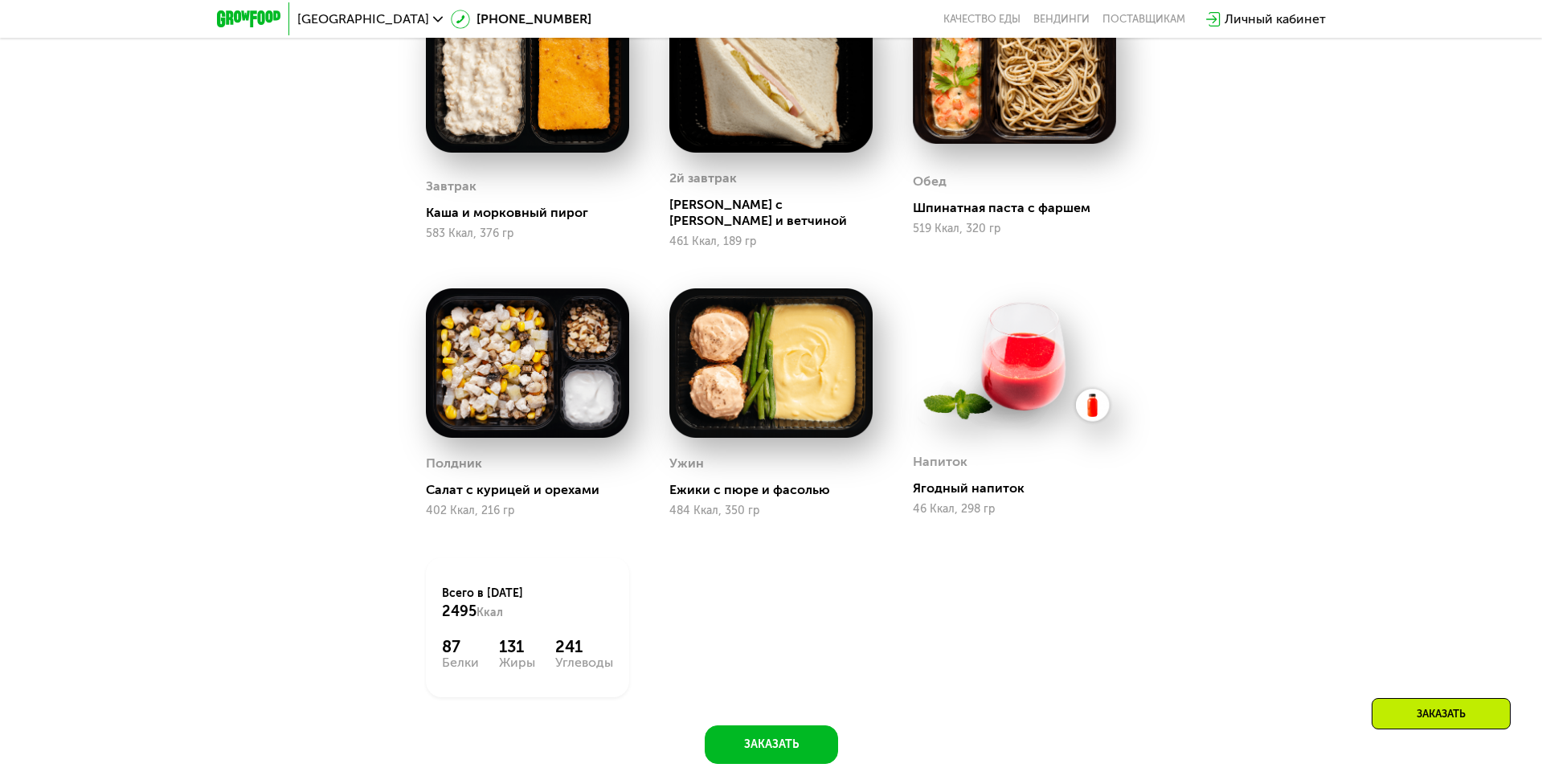
scroll to position [1088, 0]
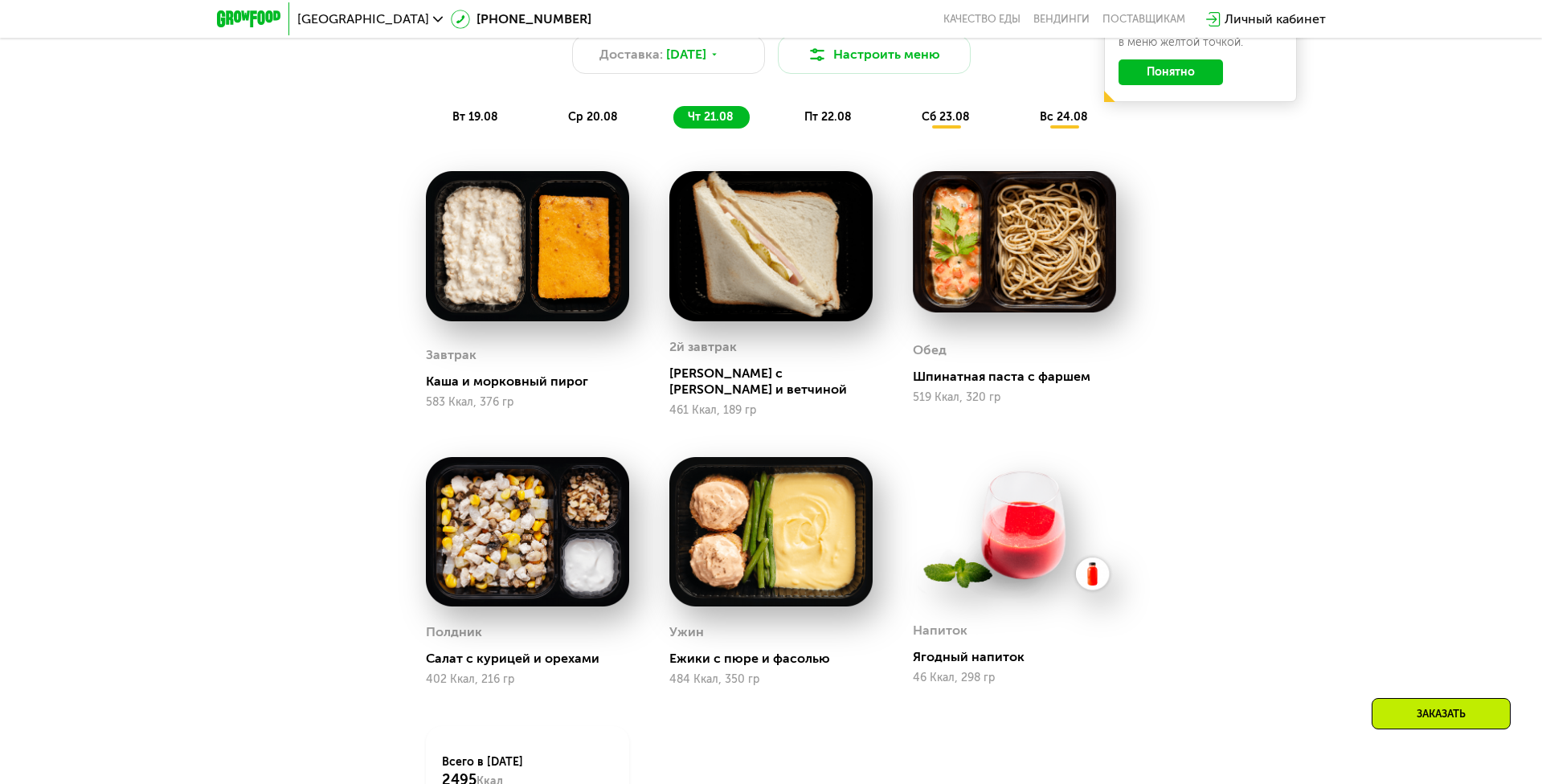
click at [839, 118] on span "пт 22.08" at bounding box center [828, 117] width 47 height 14
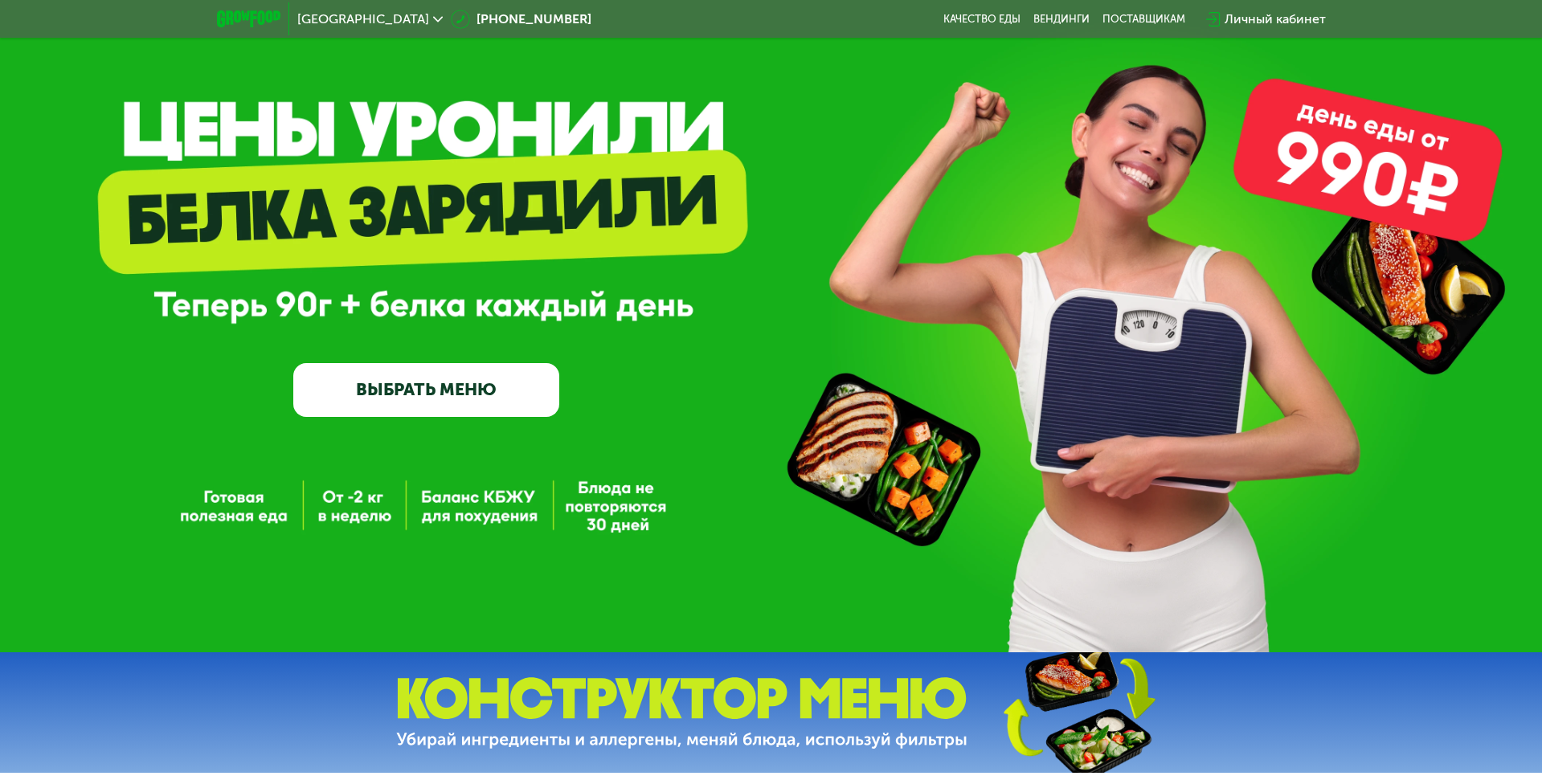
scroll to position [0, 0]
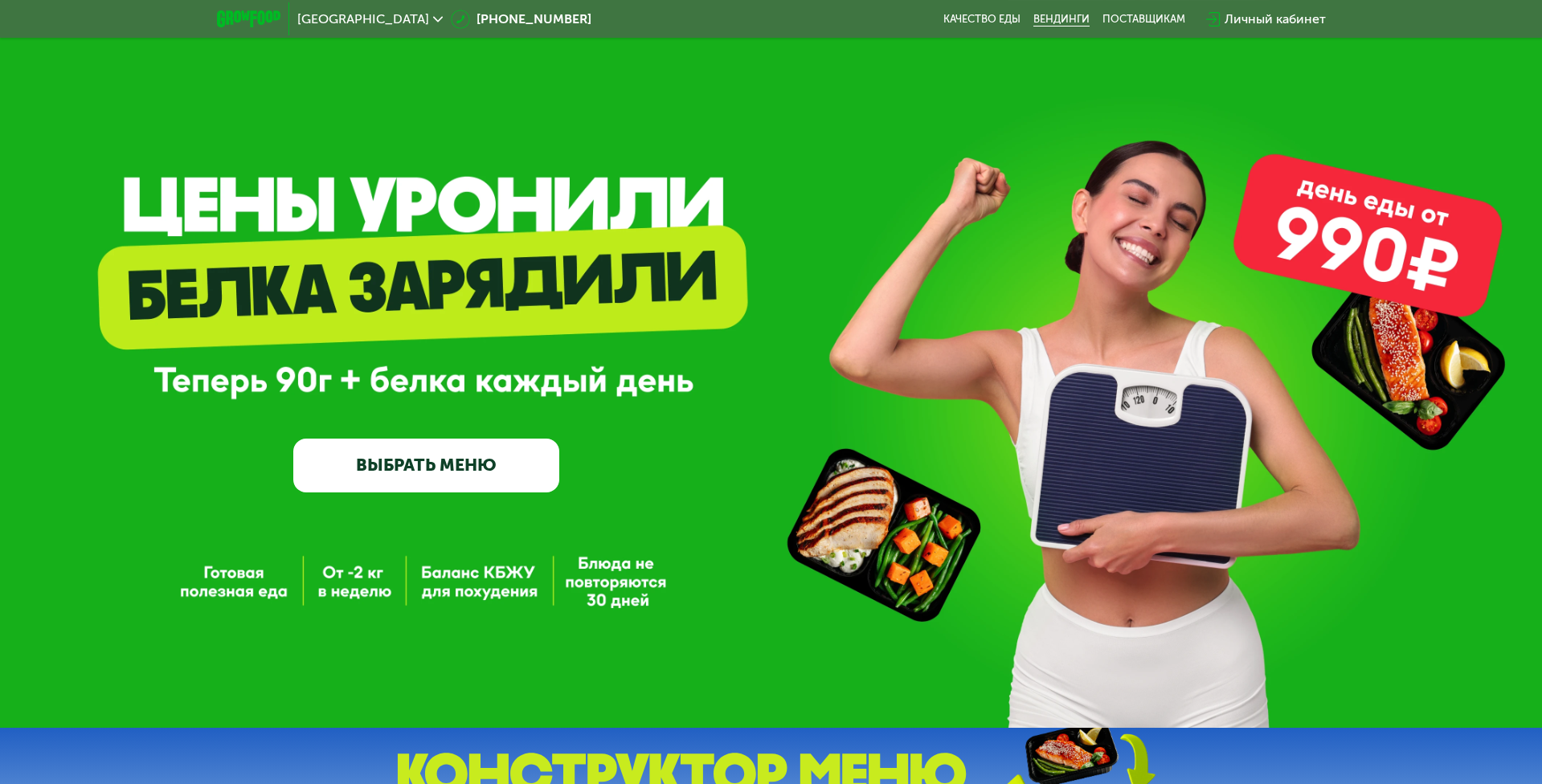
click at [1071, 23] on link "Вендинги" at bounding box center [1061, 19] width 56 height 13
